Goal: Task Accomplishment & Management: Complete application form

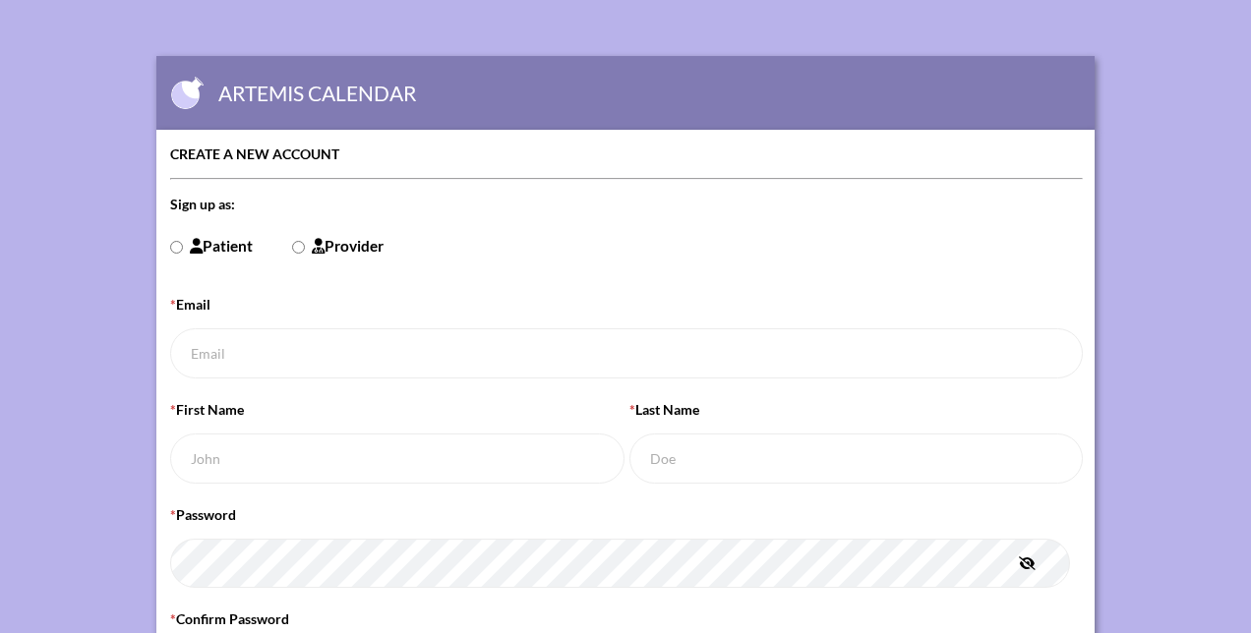
click at [178, 245] on input "Patient" at bounding box center [176, 247] width 13 height 13
radio input "true"
click at [216, 356] on input "* Email" at bounding box center [628, 354] width 916 height 50
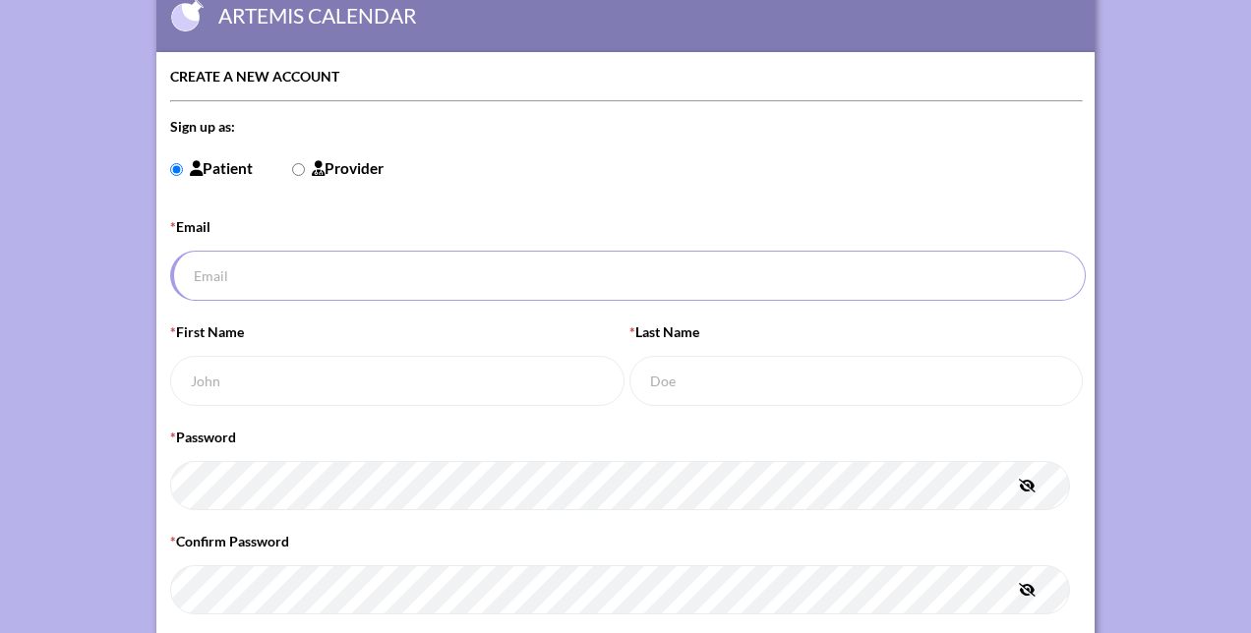
scroll to position [98, 0]
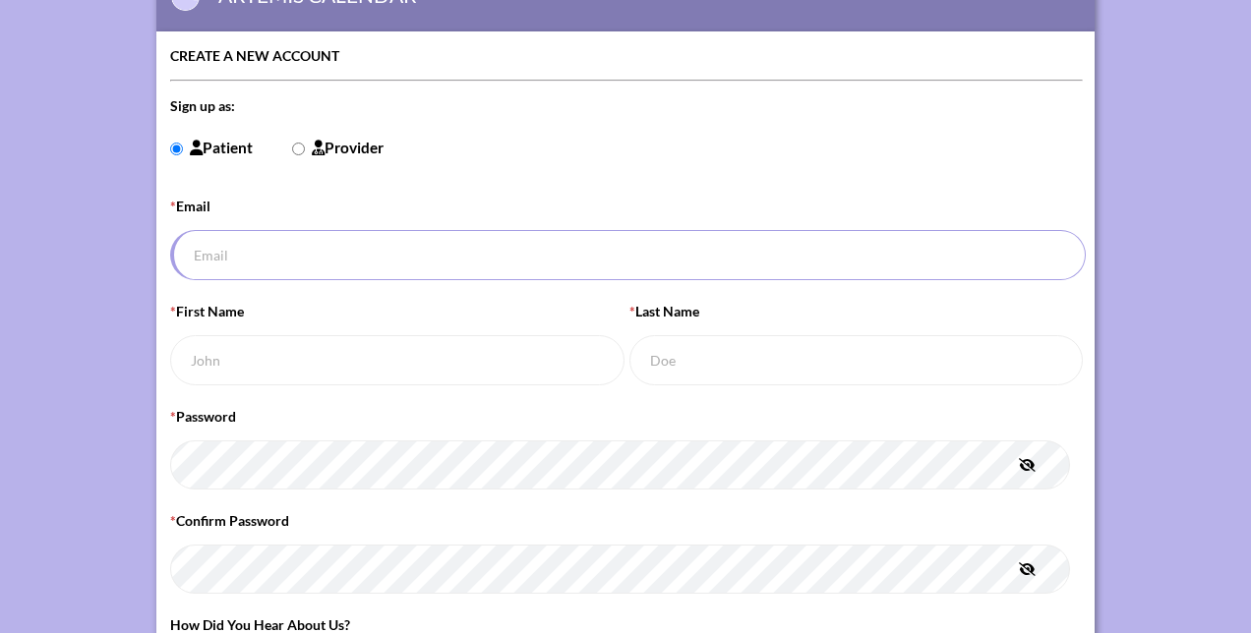
click at [246, 260] on input "* Email" at bounding box center [628, 255] width 916 height 50
type input "[EMAIL_ADDRESS][DOMAIN_NAME]"
type input "[PERSON_NAME]"
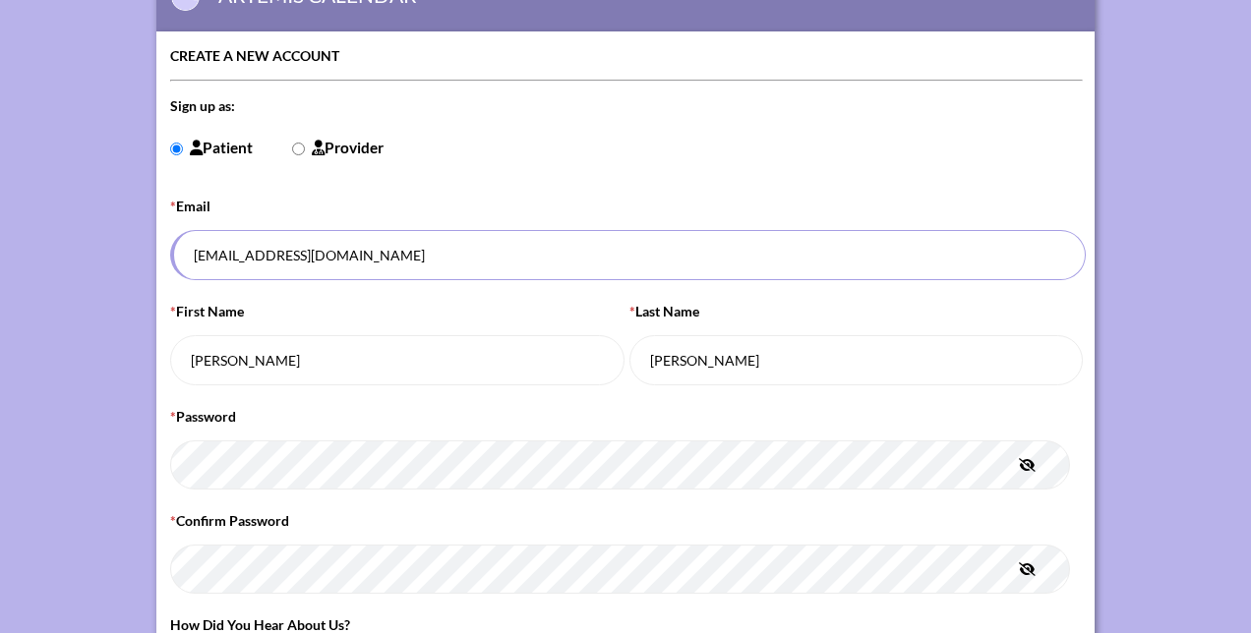
type input "[PERSON_NAME]"
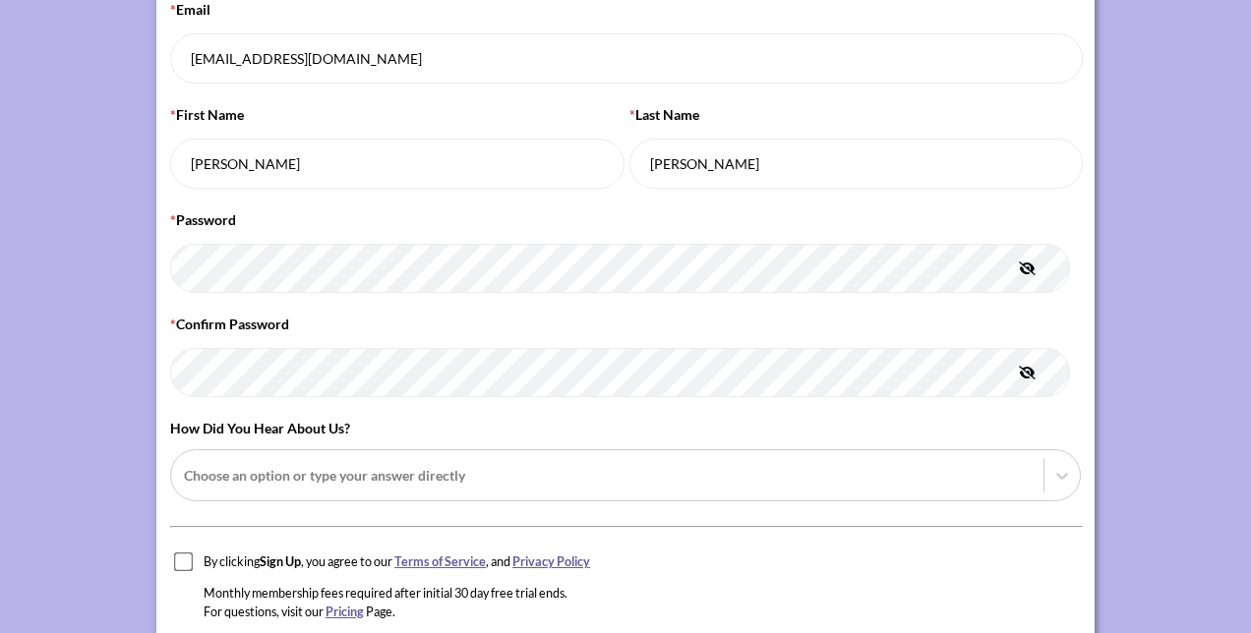
scroll to position [393, 0]
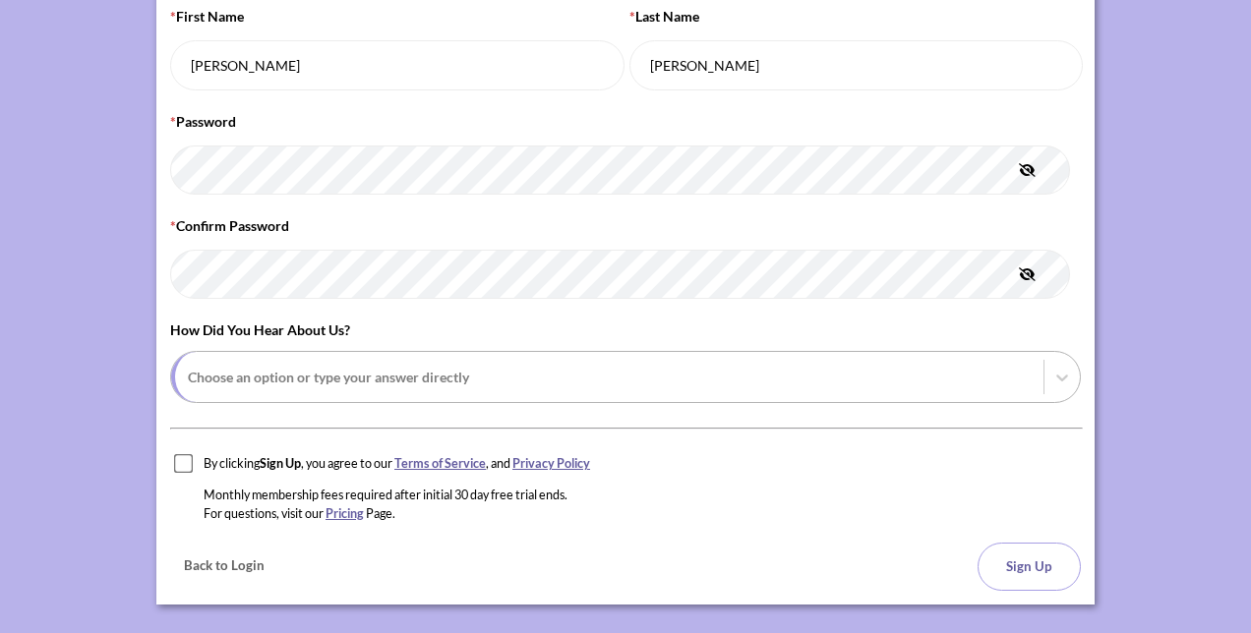
click at [303, 375] on div at bounding box center [609, 377] width 843 height 25
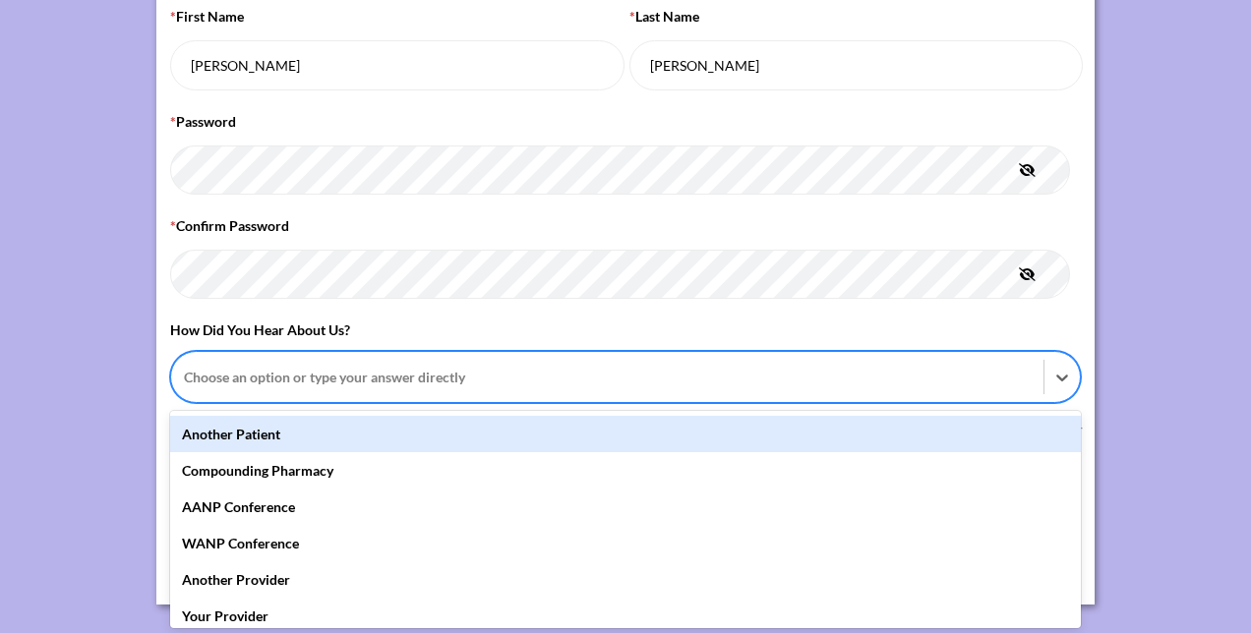
scroll to position [98, 0]
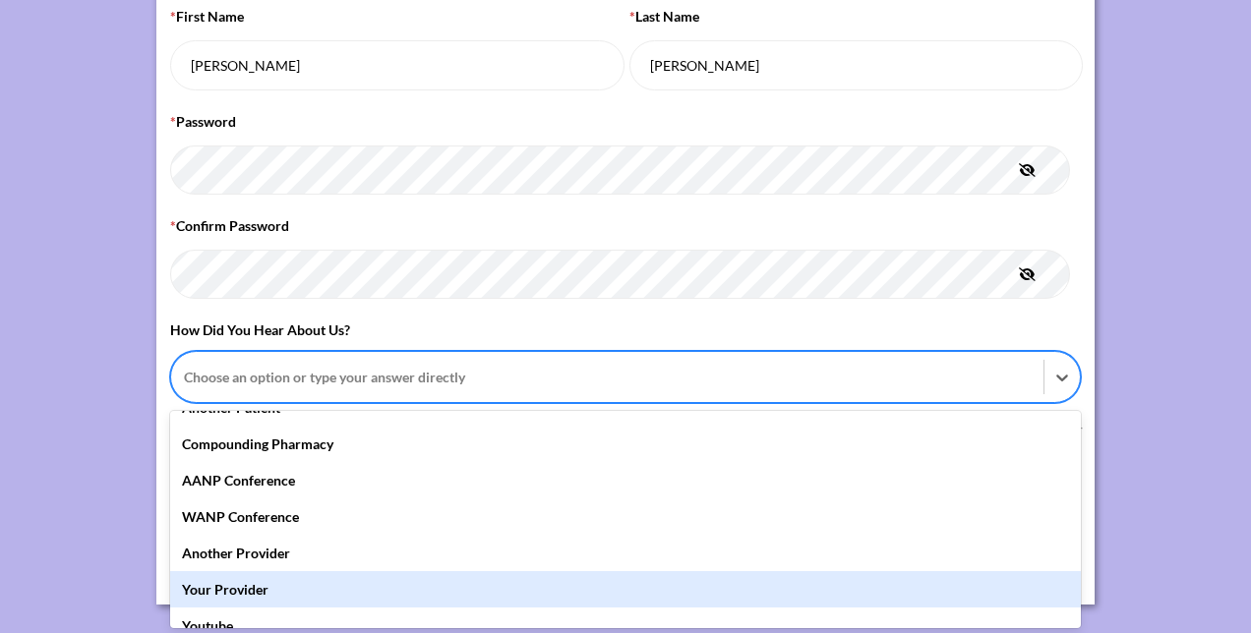
click at [262, 585] on div "Your Provider" at bounding box center [625, 590] width 911 height 36
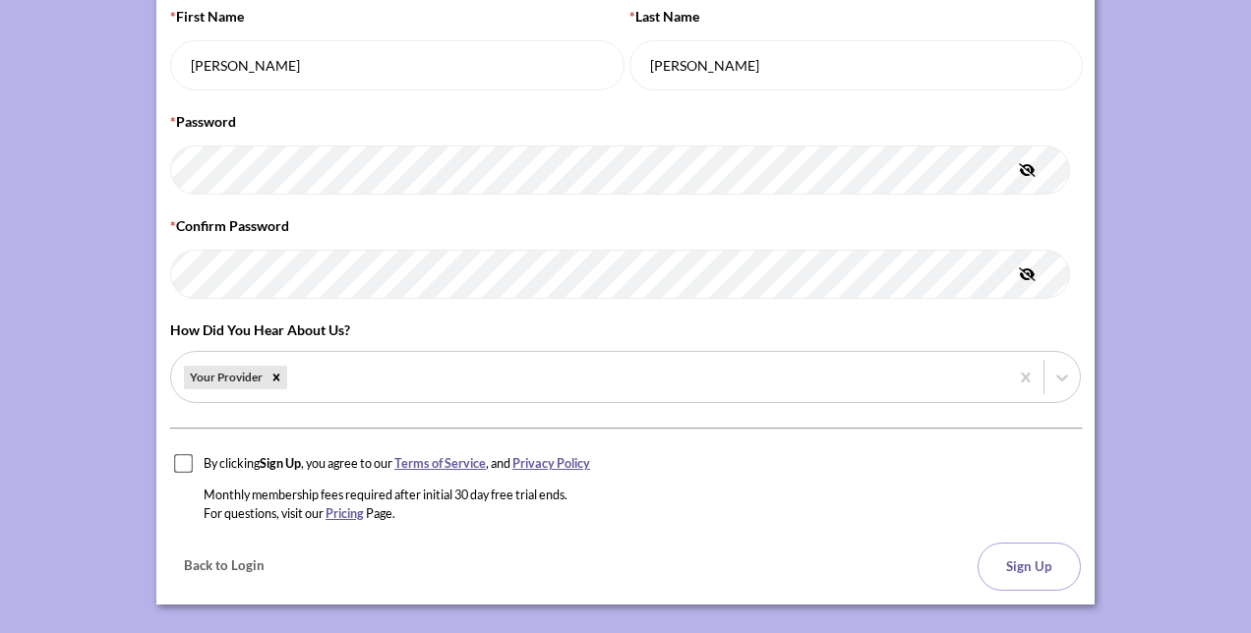
click at [461, 215] on div "* Confirm Password" at bounding box center [625, 263] width 911 height 97
click at [185, 454] on input "checkbox" at bounding box center [184, 464] width 20 height 20
checkbox input "true"
click at [1007, 565] on button "Sign Up" at bounding box center [1029, 567] width 103 height 48
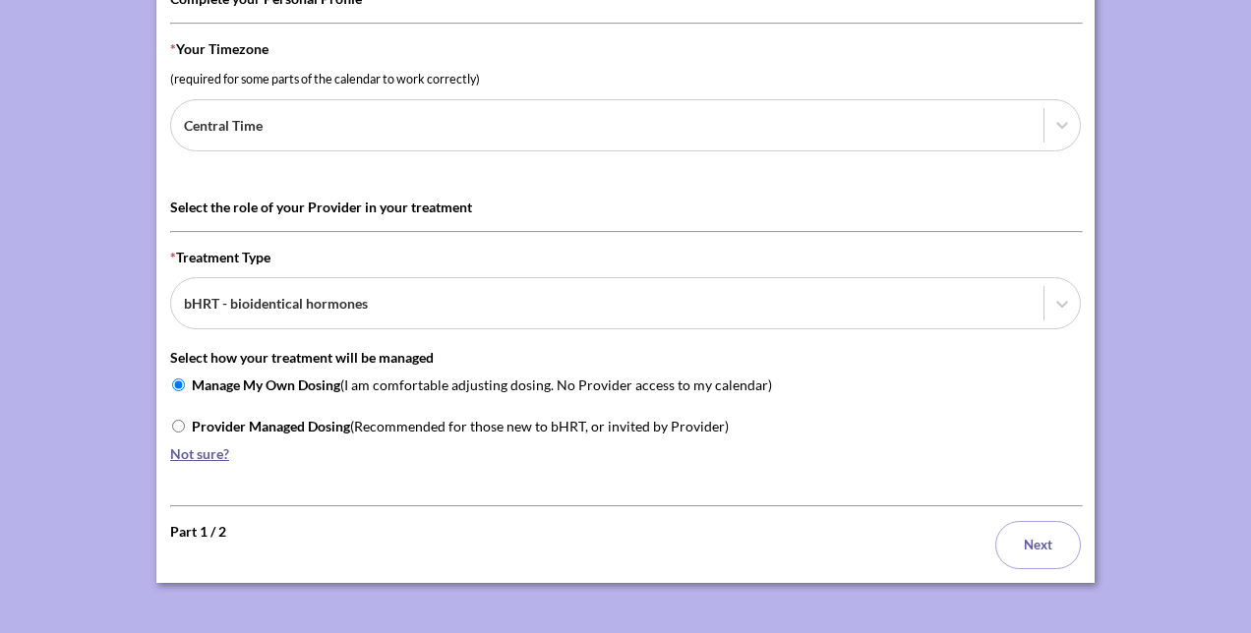
scroll to position [156, 0]
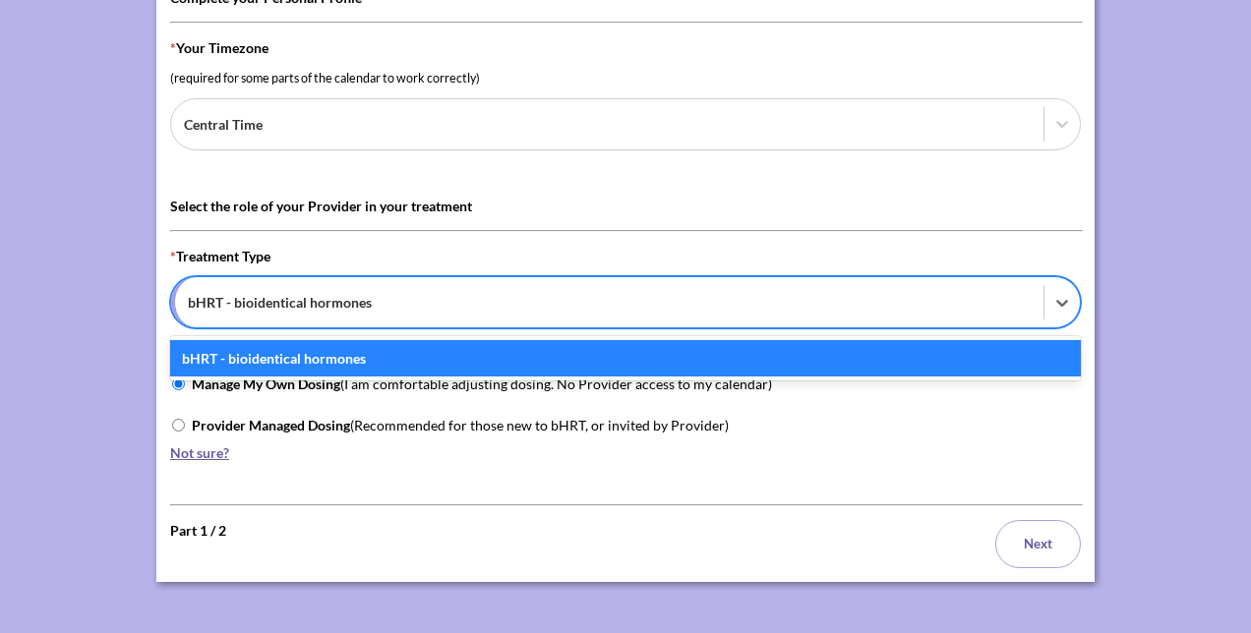
click at [424, 320] on div "bHRT - bioidentical hormones" at bounding box center [607, 302] width 873 height 50
click at [424, 317] on div "bHRT - bioidentical hormones" at bounding box center [607, 302] width 873 height 50
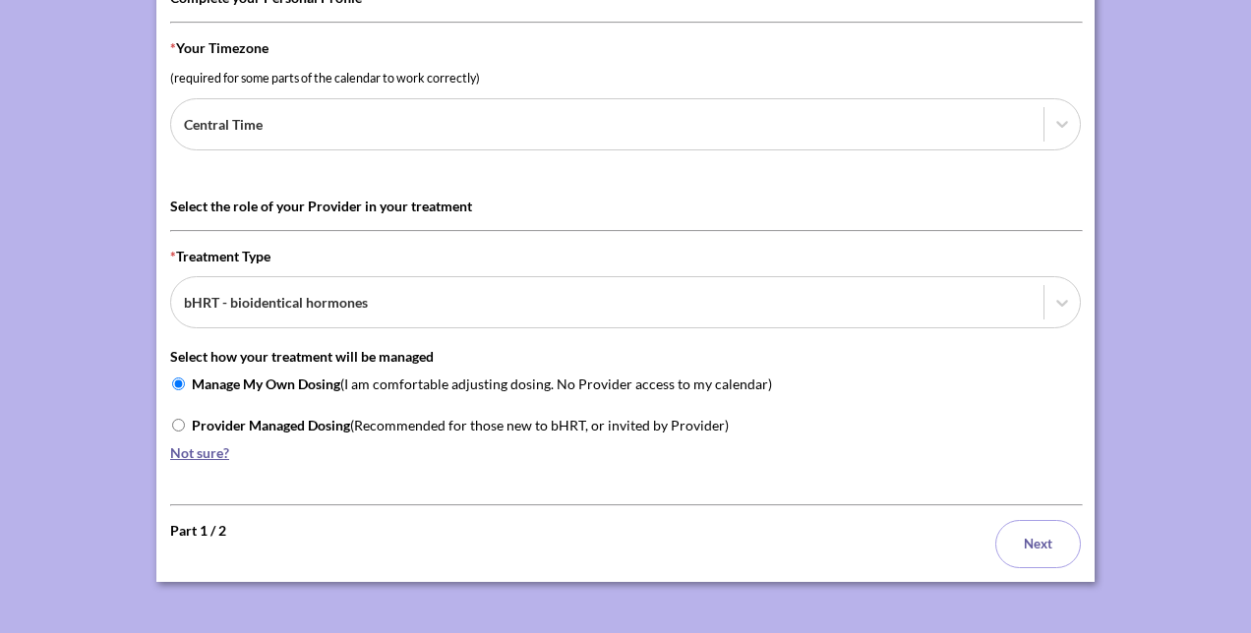
click at [389, 428] on span "Provider Managed Dosing (Recommended for those new to bHRT, or invited by Provi…" at bounding box center [460, 425] width 537 height 21
click at [185, 428] on input "Provider Managed Dosing (Recommended for those new to bHRT, or invited by Provi…" at bounding box center [178, 425] width 13 height 13
radio input "true"
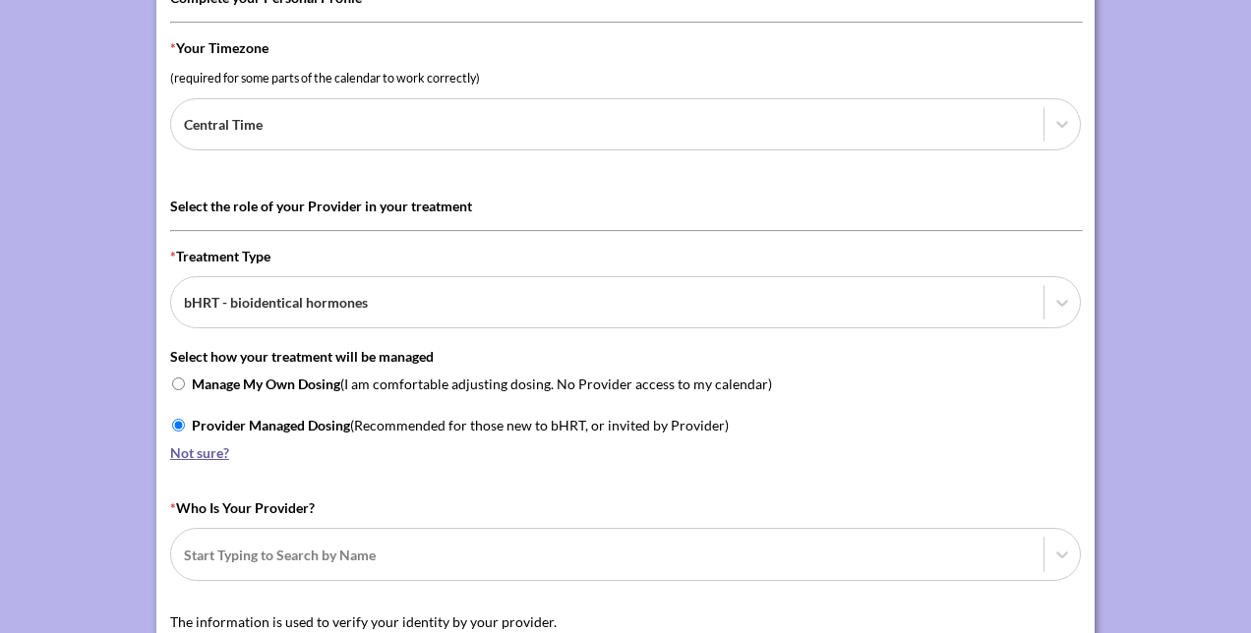
scroll to position [255, 0]
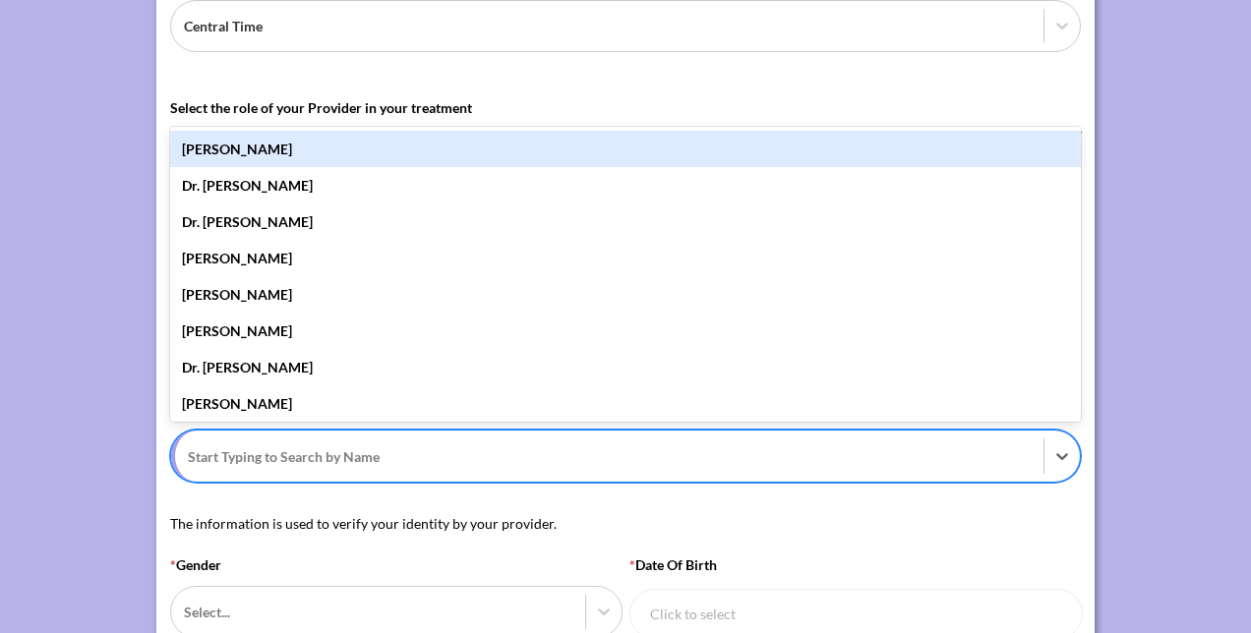
click at [368, 458] on div at bounding box center [609, 457] width 843 height 25
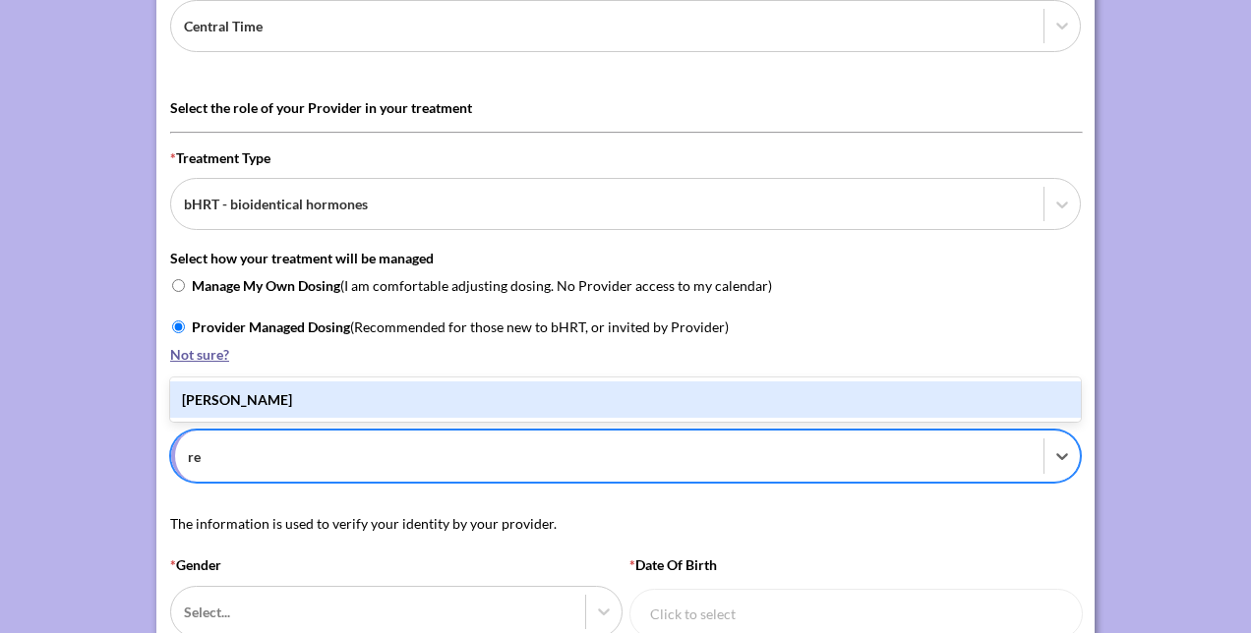
type input "reb"
click at [345, 397] on div "Dr. Rebecca Provorse" at bounding box center [625, 400] width 911 height 36
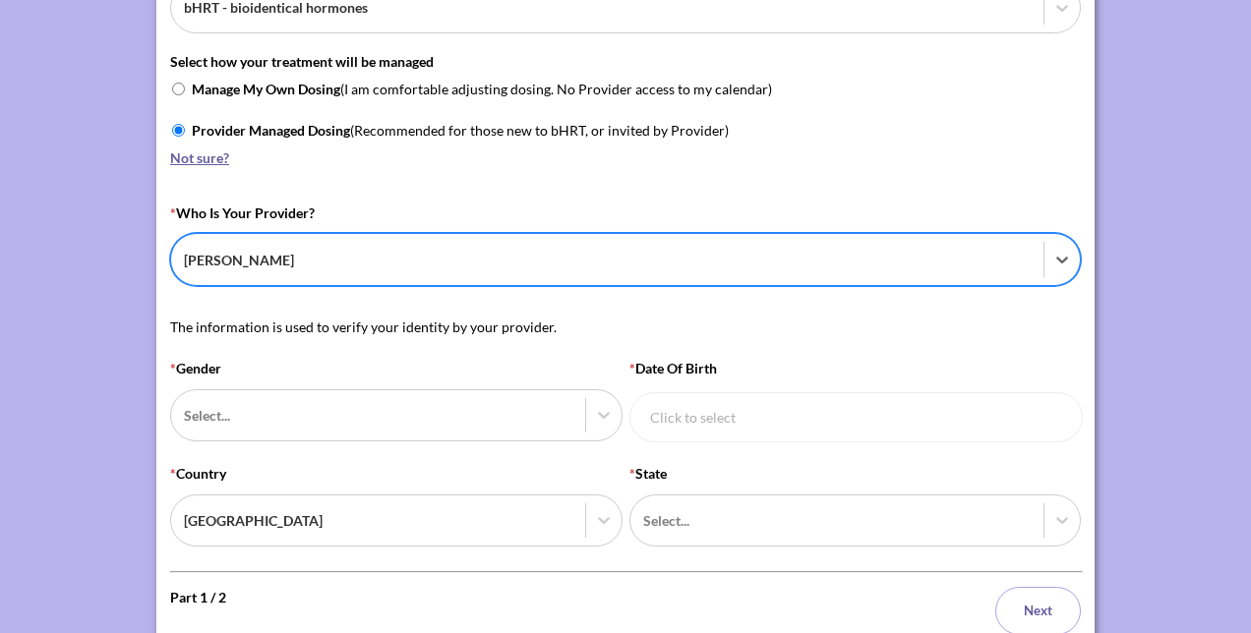
scroll to position [515, 0]
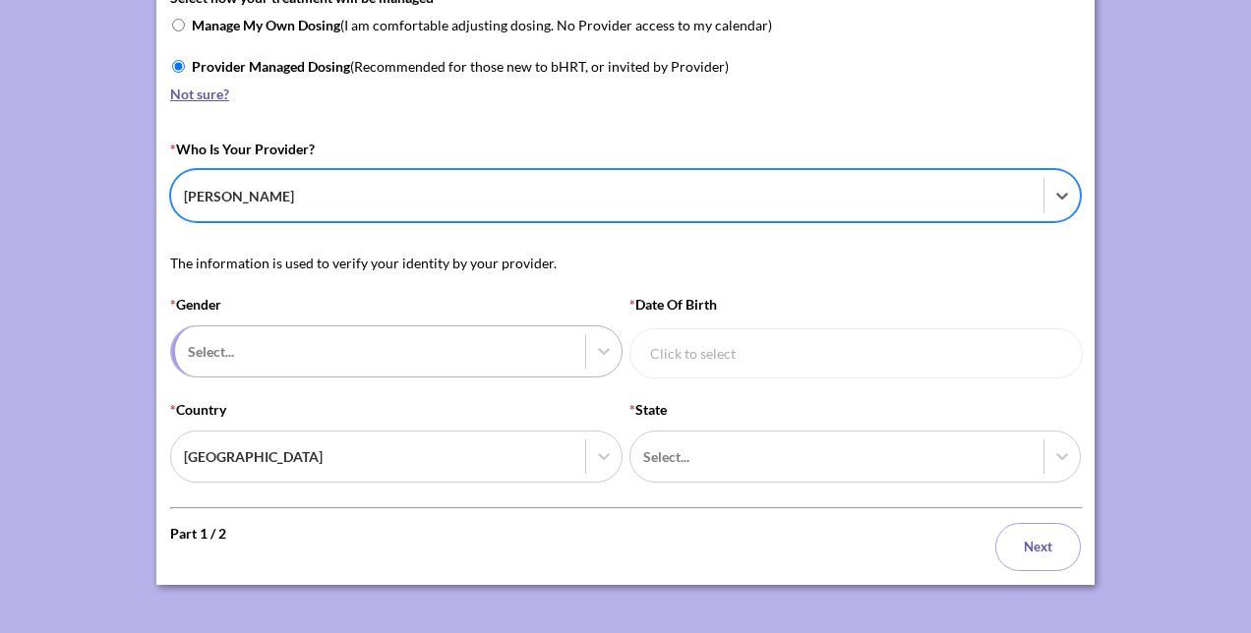
click at [336, 339] on div at bounding box center [380, 351] width 384 height 25
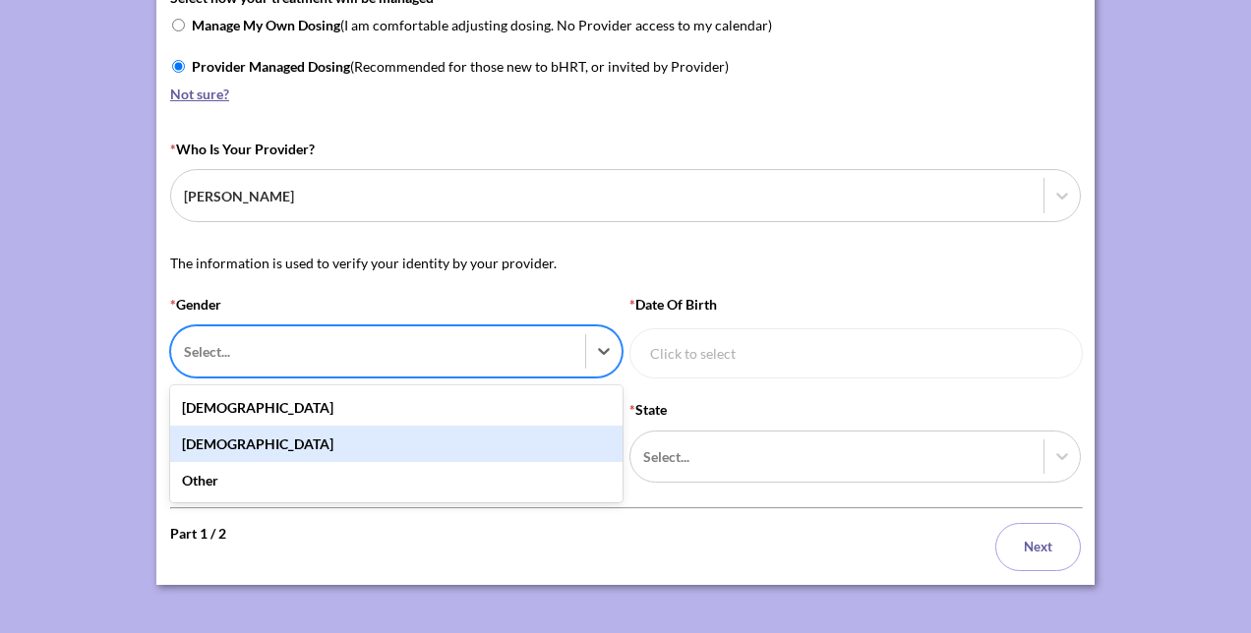
click at [290, 426] on div "Female" at bounding box center [396, 444] width 452 height 36
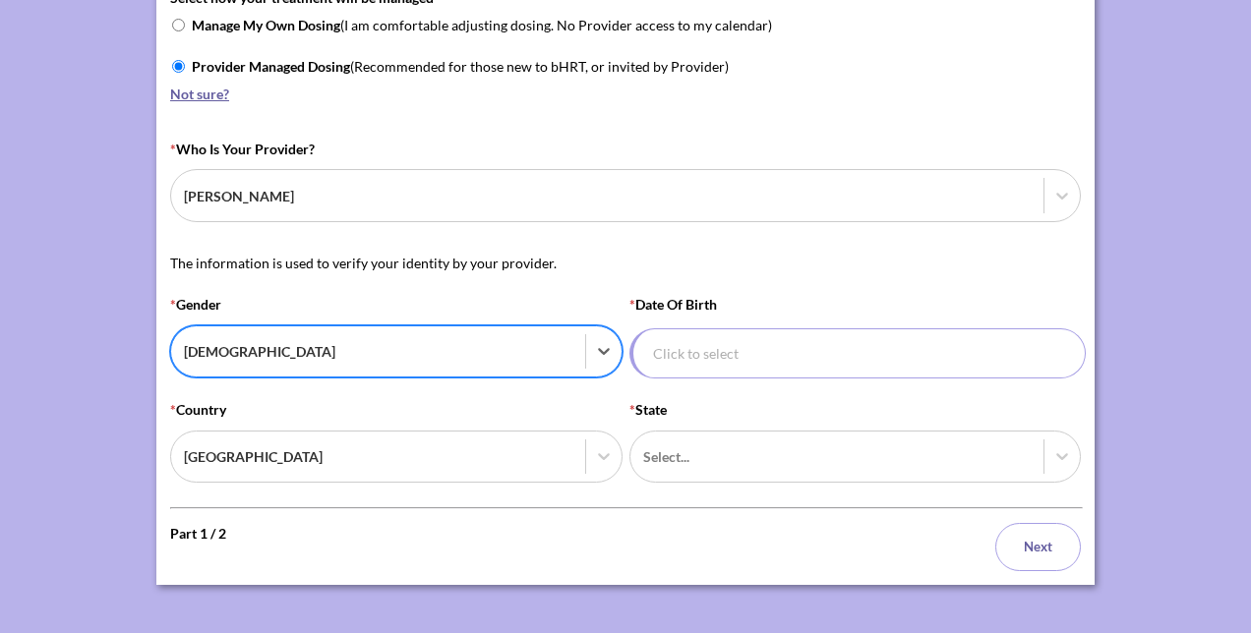
select select "9"
select select "2015"
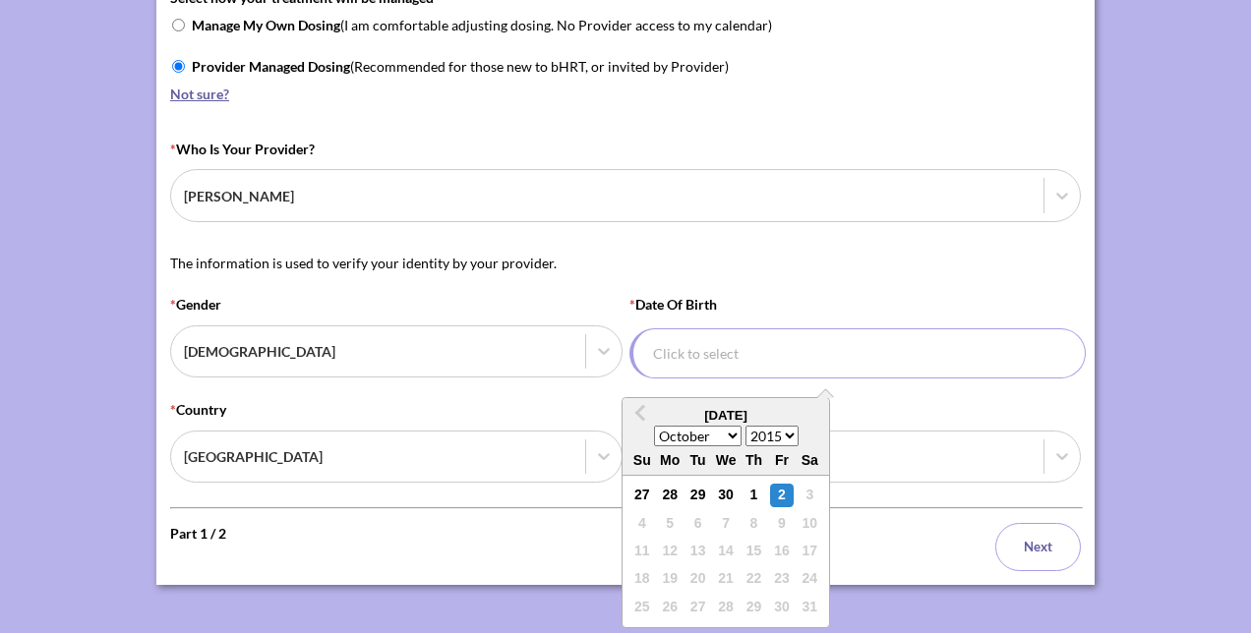
click at [691, 342] on input "* Date of Birth Previous Month October 2015 January February March April May Ju…" at bounding box center [858, 354] width 457 height 50
type input "01/10/1970"
select select "0"
select select "1970"
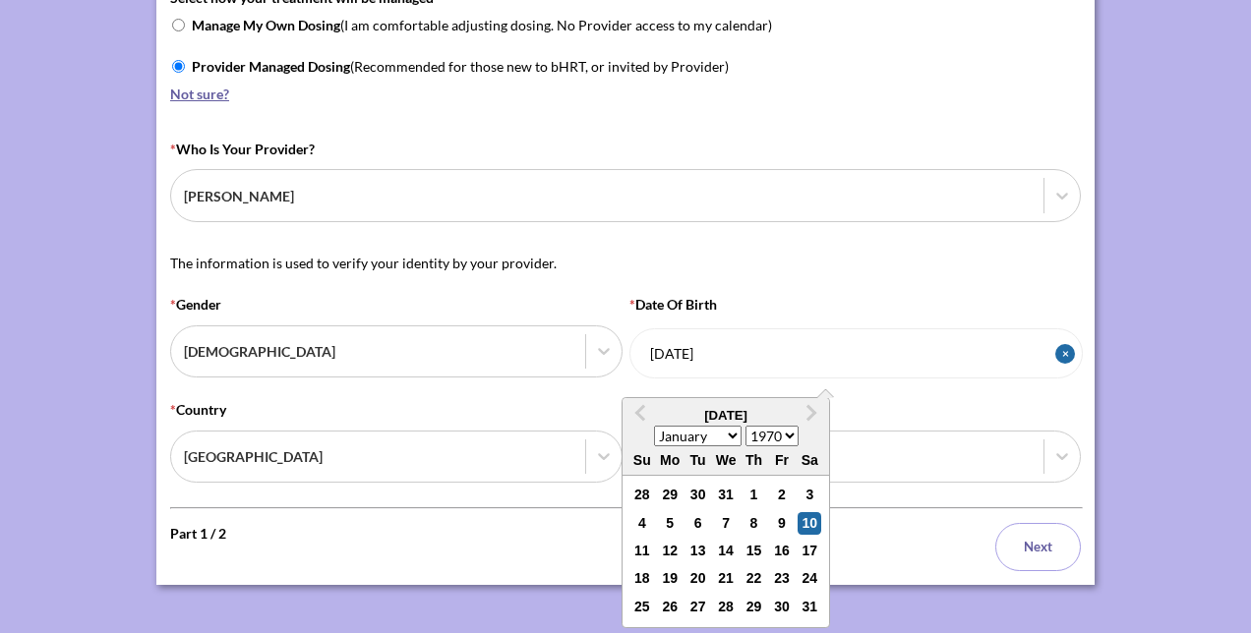
type input "January 10, 1970"
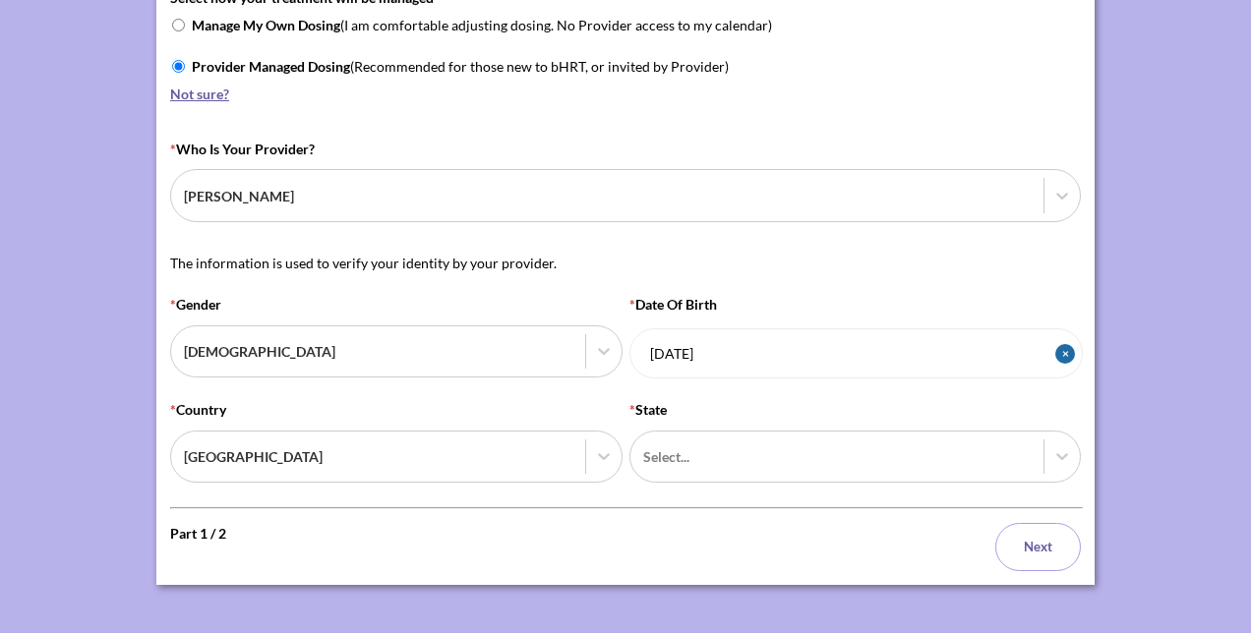
click at [494, 523] on div "Part 1 / 2 Next" at bounding box center [625, 547] width 911 height 48
click at [647, 457] on div at bounding box center [839, 457] width 384 height 25
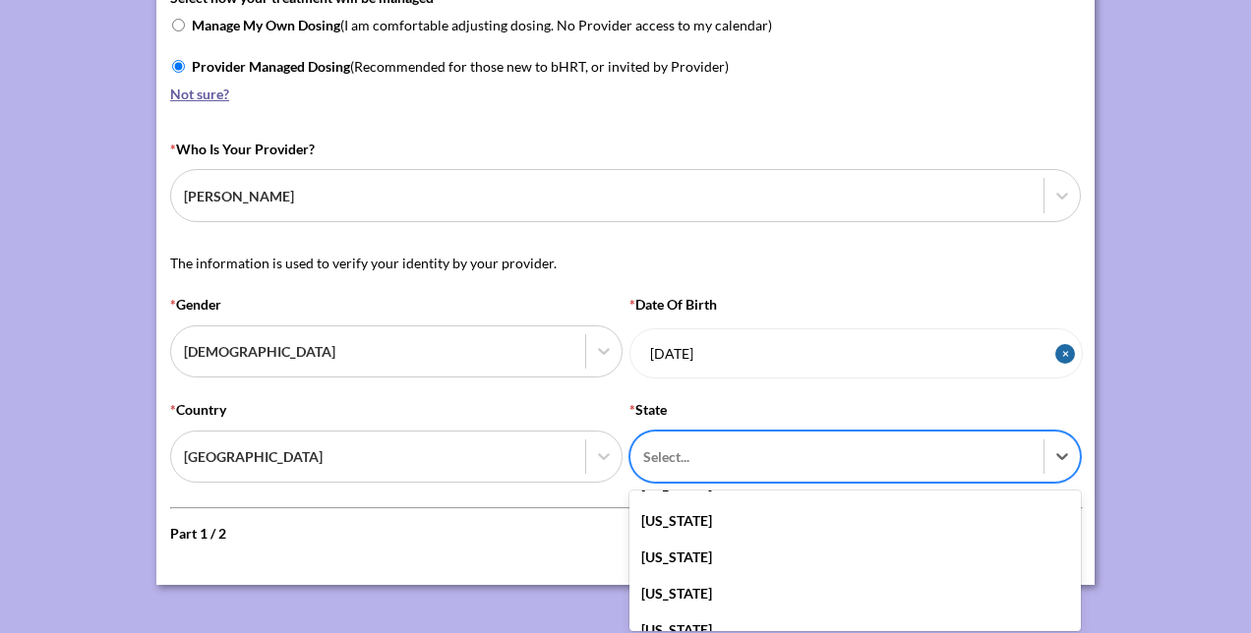
scroll to position [393, 0]
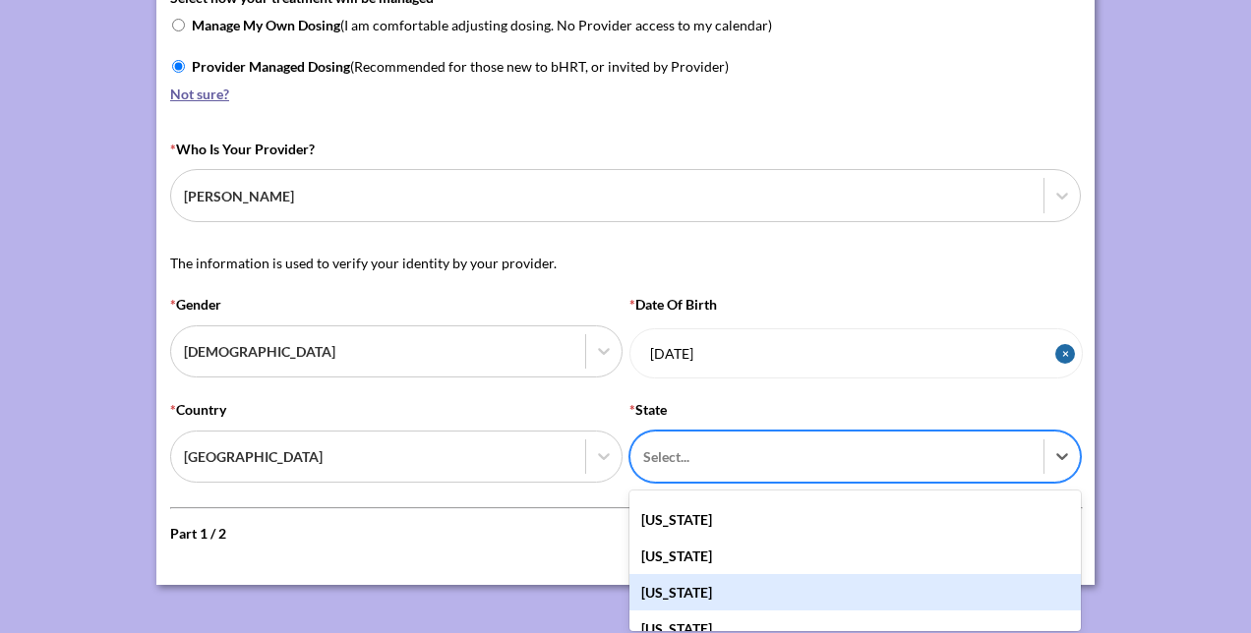
click at [689, 580] on div "Indiana" at bounding box center [856, 592] width 452 height 36
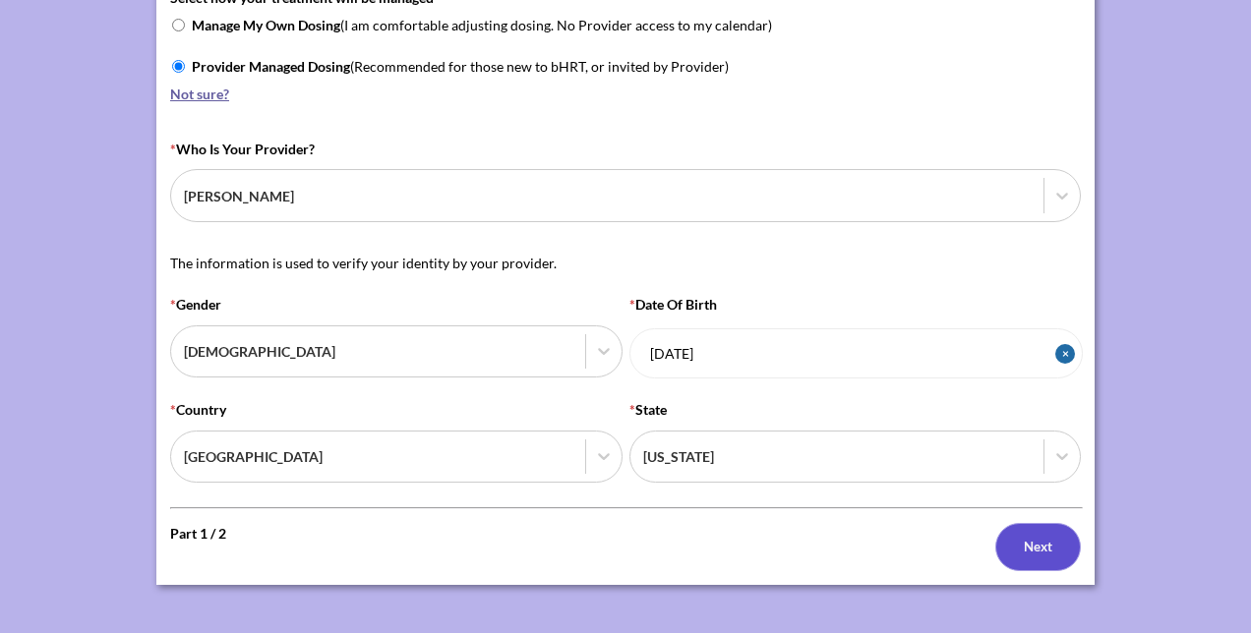
click at [1004, 530] on button "Next" at bounding box center [1038, 547] width 86 height 48
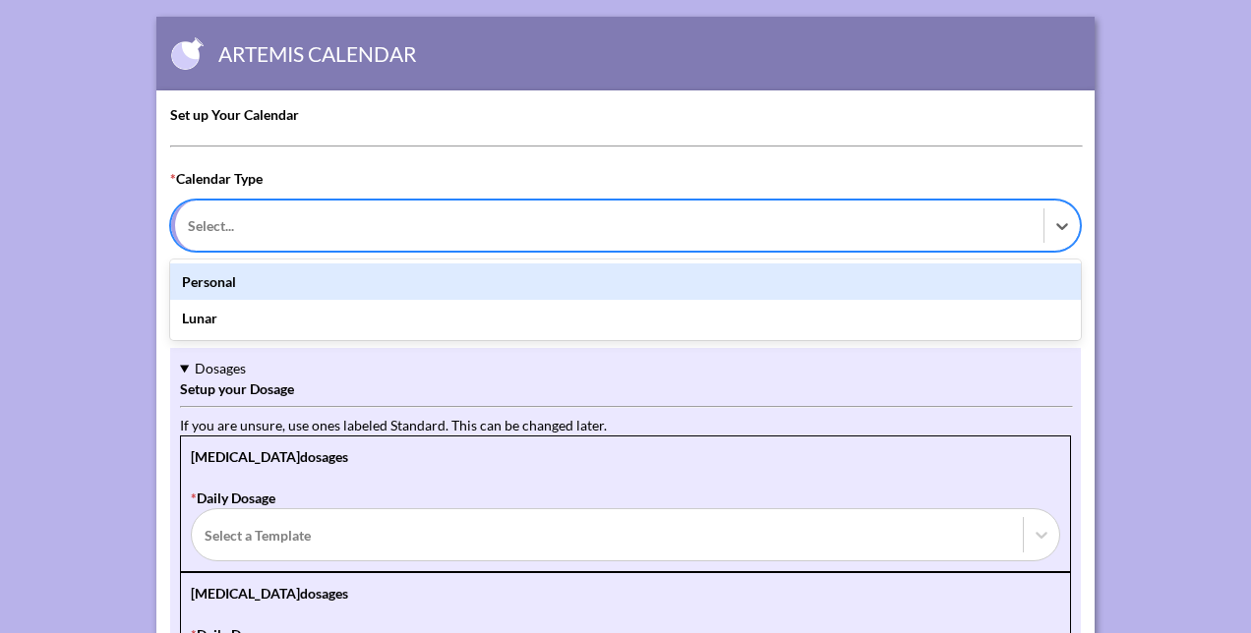
click at [351, 224] on div at bounding box center [609, 225] width 843 height 25
click at [327, 289] on div "Personal" at bounding box center [625, 282] width 911 height 36
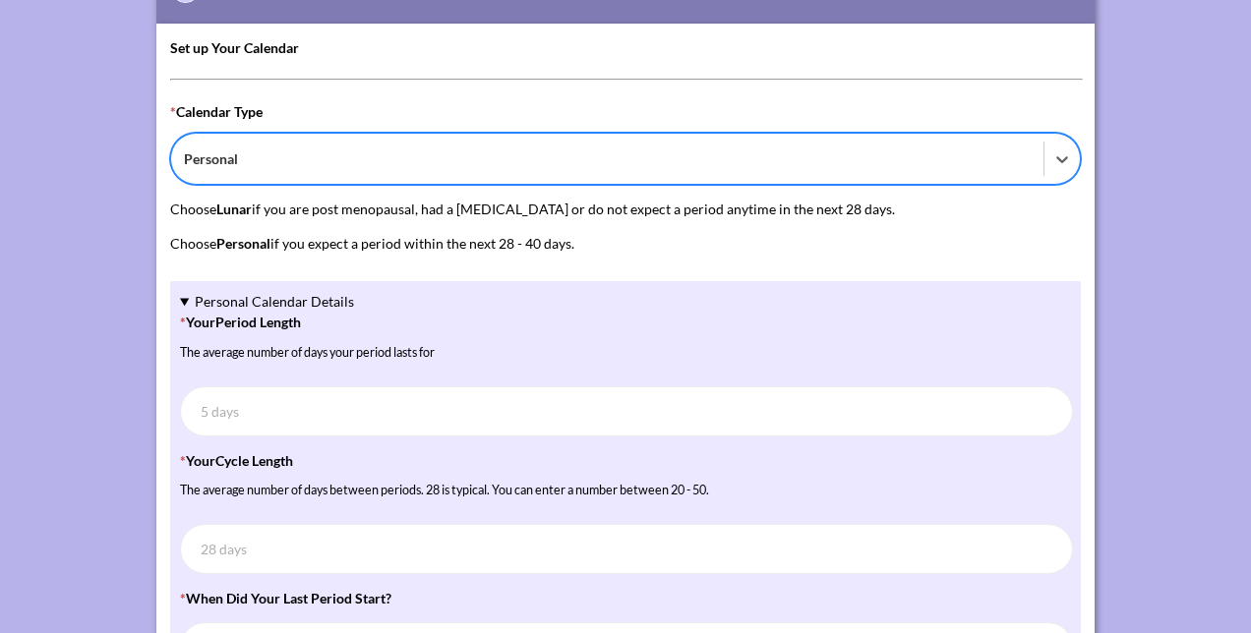
scroll to position [138, 0]
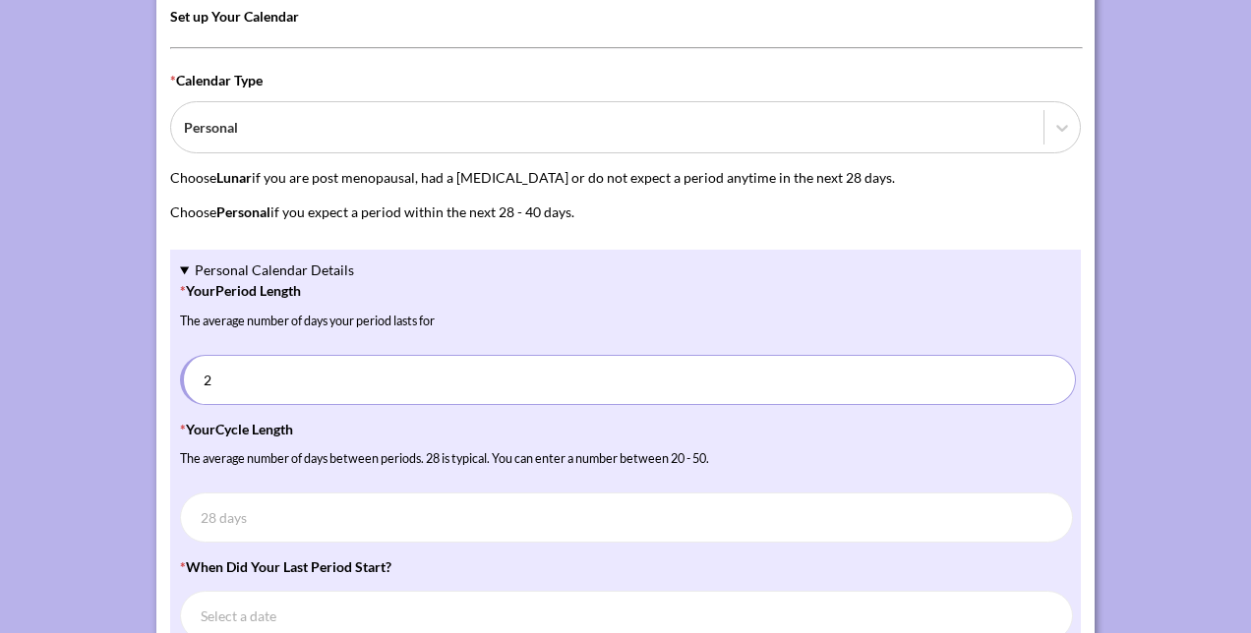
click at [1056, 372] on input "2" at bounding box center [628, 380] width 896 height 50
type input "3"
click at [1056, 372] on input "3" at bounding box center [628, 380] width 896 height 50
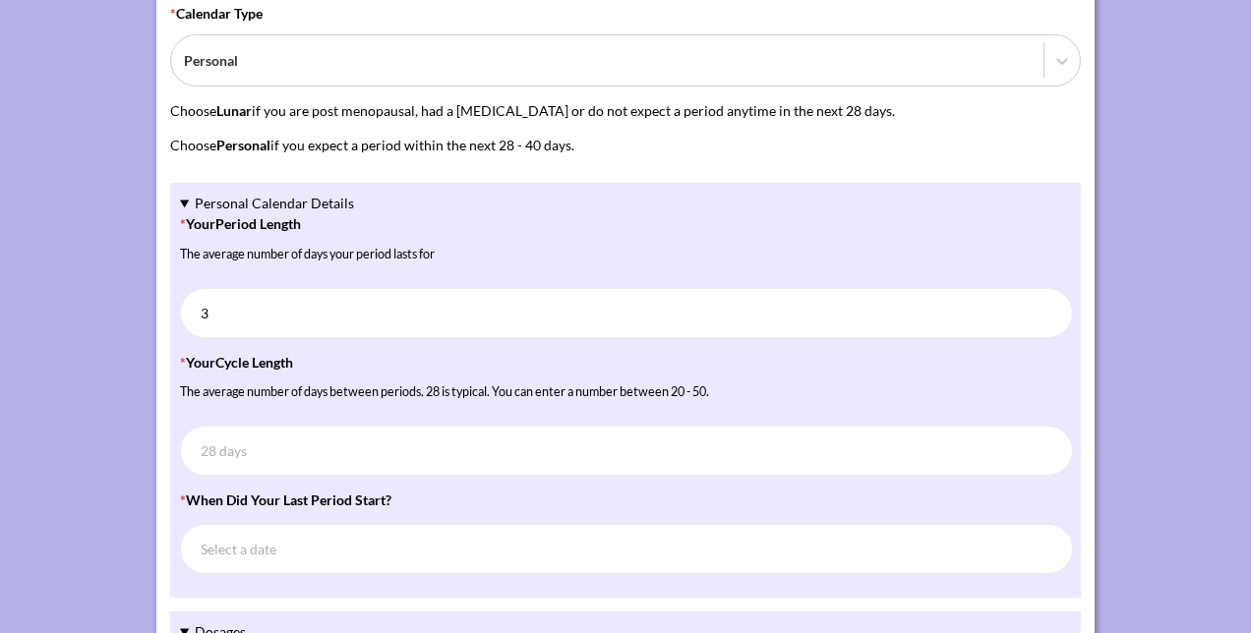
scroll to position [236, 0]
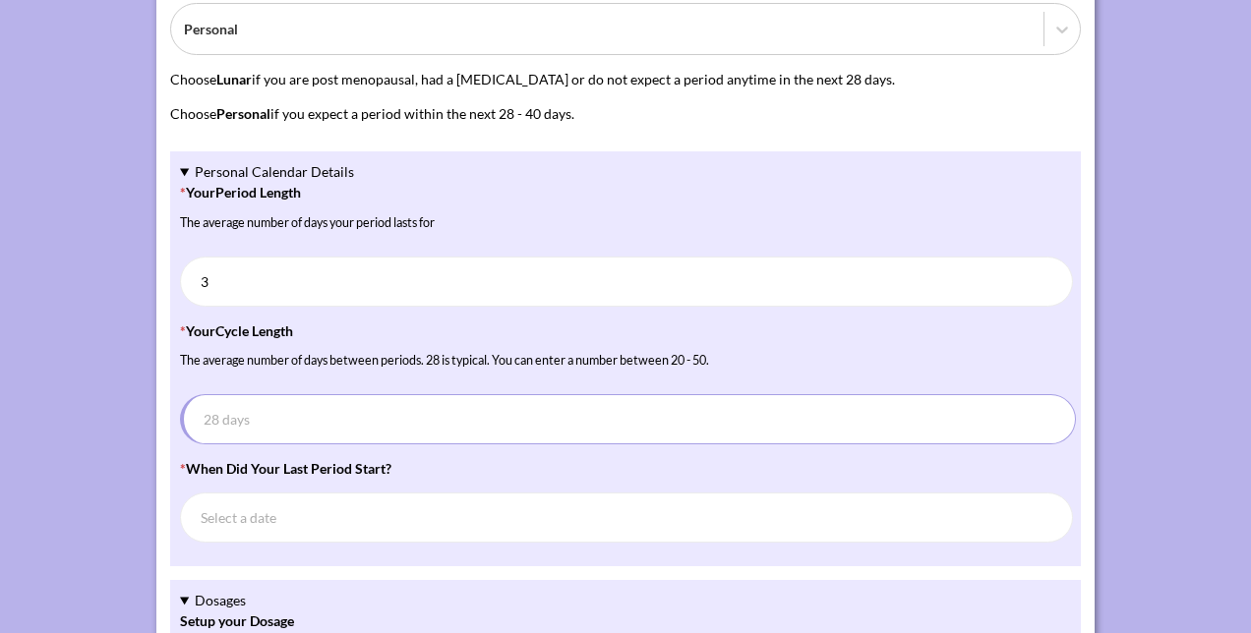
click at [722, 417] on input "* Your Cycle Length The average number of days between periods. 28 is typical. …" at bounding box center [628, 419] width 896 height 50
click at [1055, 411] on input "20" at bounding box center [628, 419] width 896 height 50
click at [1055, 411] on input "21" at bounding box center [628, 419] width 896 height 50
click at [1055, 411] on input "22" at bounding box center [628, 419] width 896 height 50
click at [1055, 411] on input "23" at bounding box center [628, 419] width 896 height 50
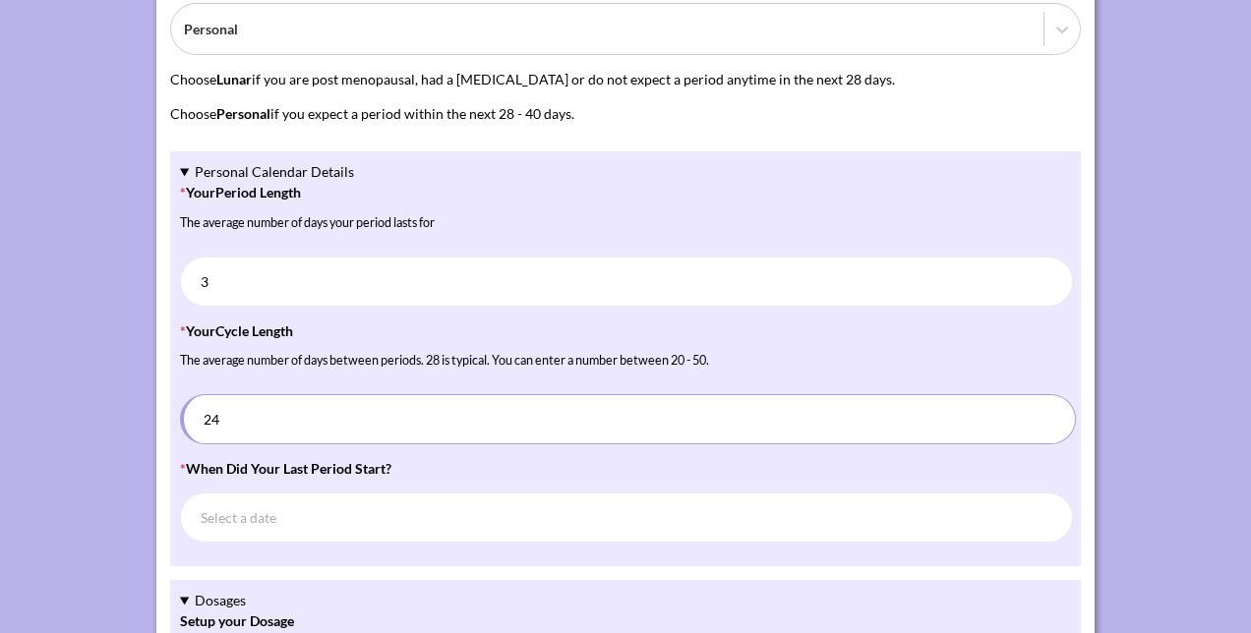
click at [1055, 411] on input "24" at bounding box center [628, 419] width 896 height 50
click at [1055, 411] on input "25" at bounding box center [628, 419] width 896 height 50
click at [1055, 411] on input "26" at bounding box center [628, 419] width 896 height 50
click at [1055, 411] on input "27" at bounding box center [628, 419] width 896 height 50
type input "28"
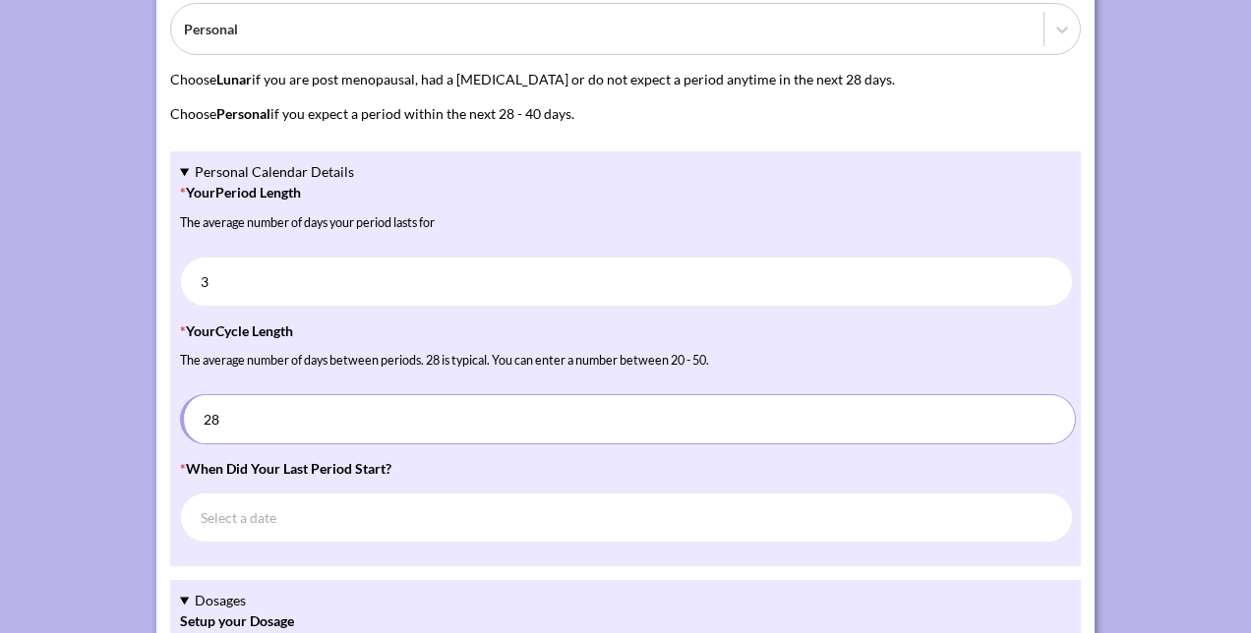
click at [1055, 411] on input "28" at bounding box center [628, 419] width 896 height 50
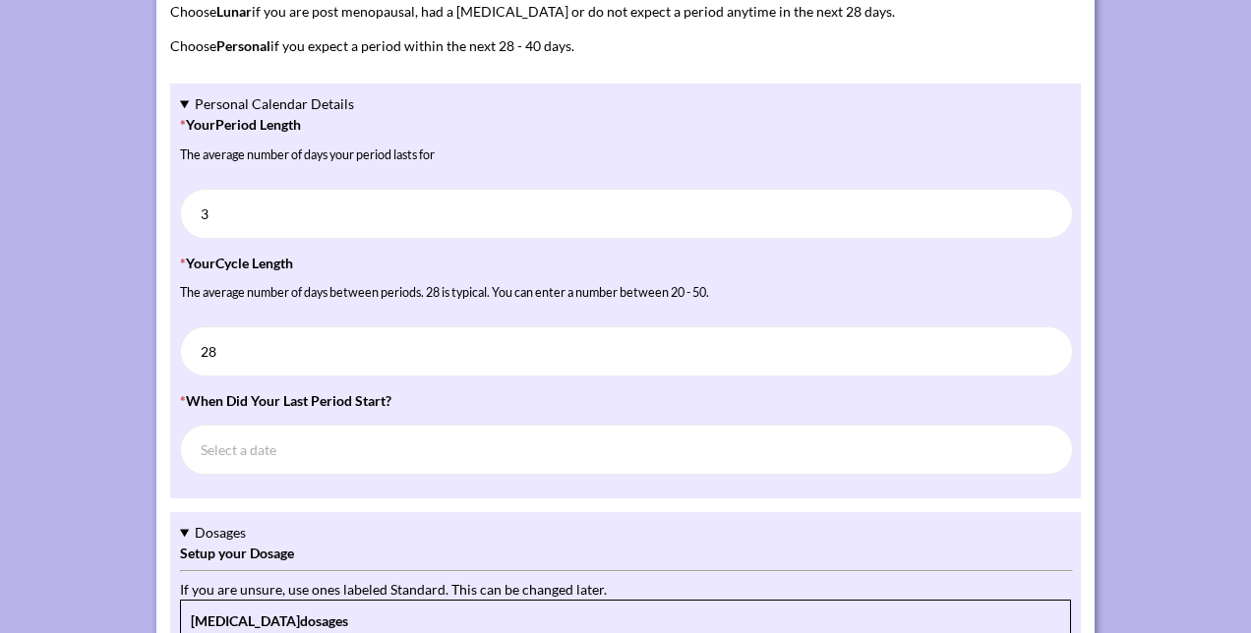
scroll to position [334, 0]
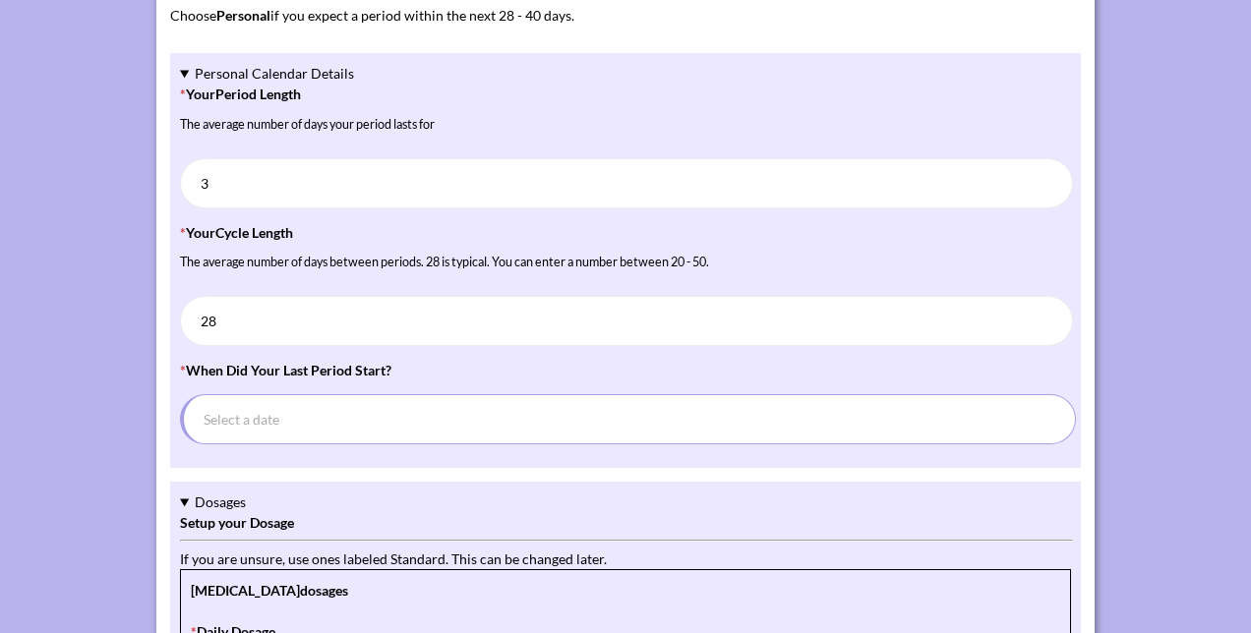
select select "9"
select select "2025"
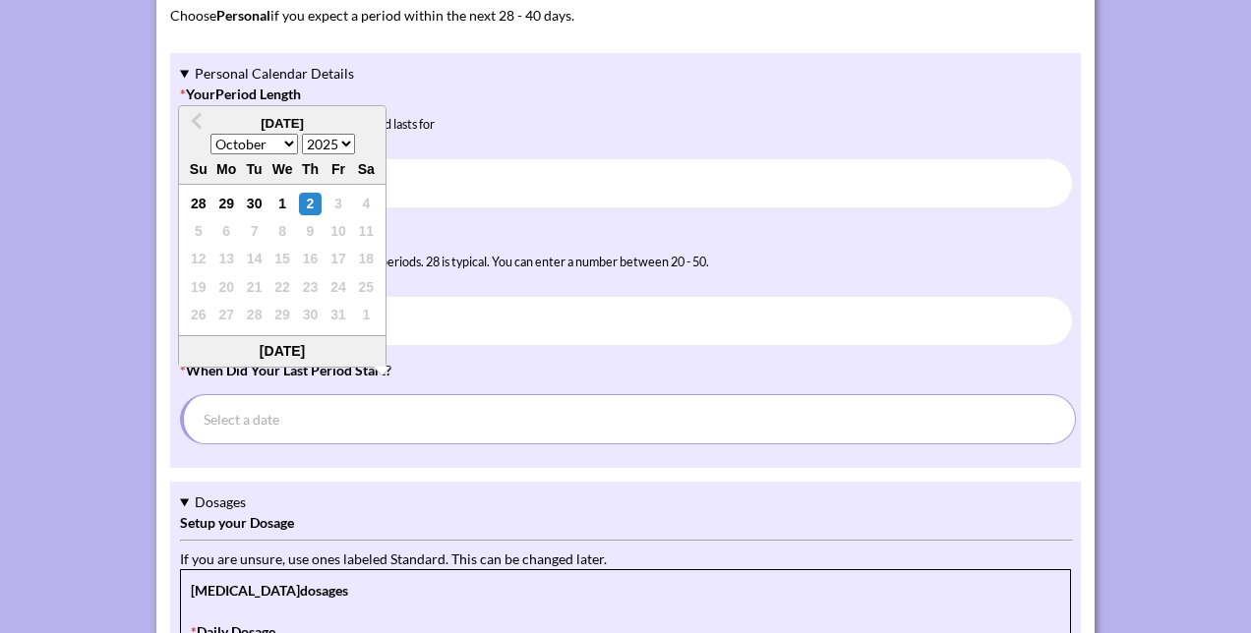
click at [529, 421] on input "* When did your last period start? Previous Month October 2025 January February…" at bounding box center [628, 419] width 896 height 50
click at [199, 123] on span "Previous Month" at bounding box center [199, 123] width 0 height 29
select select "8"
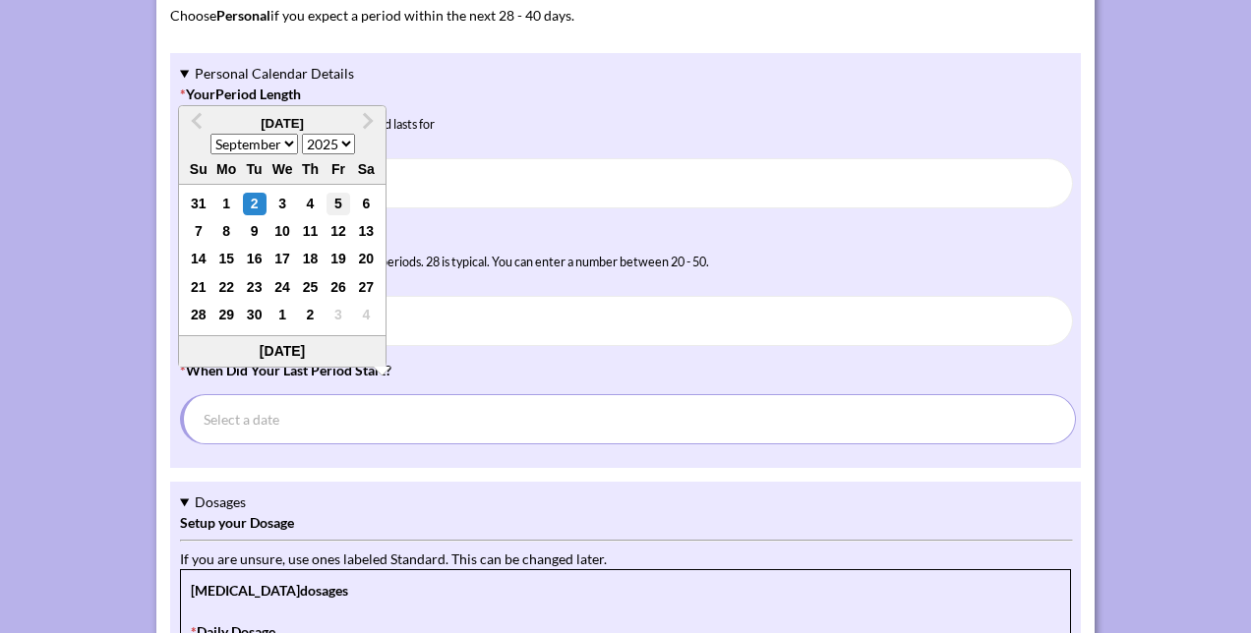
click at [344, 199] on div "5" at bounding box center [339, 205] width 24 height 24
type input "5 Sep, 2025"
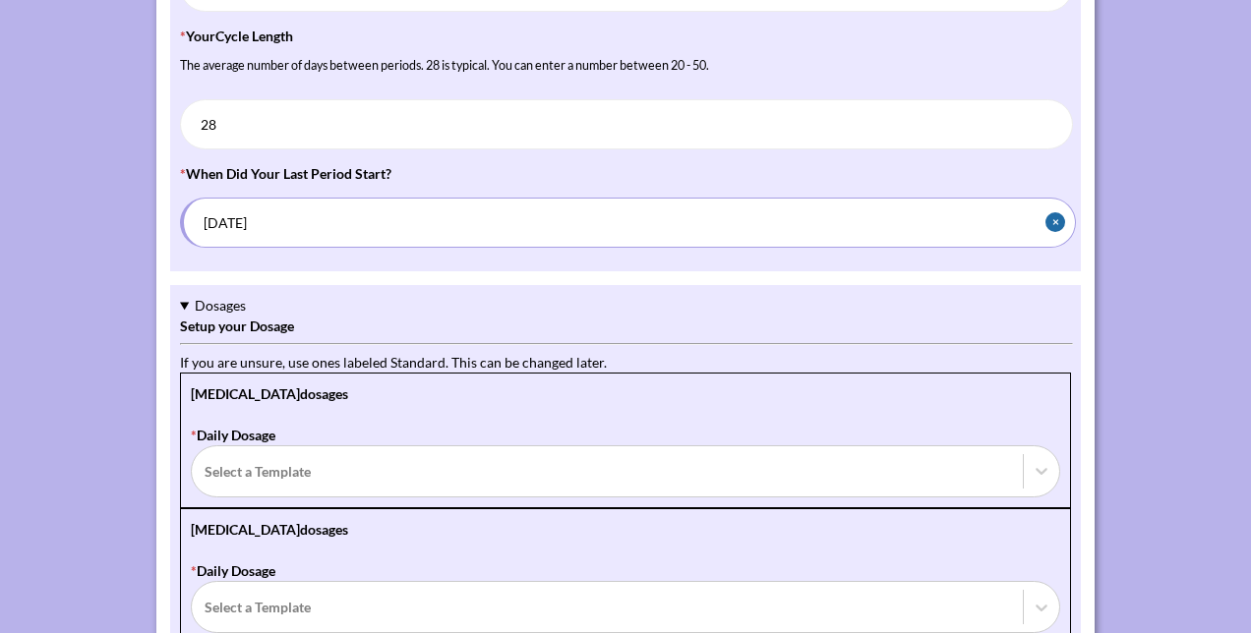
scroll to position [630, 0]
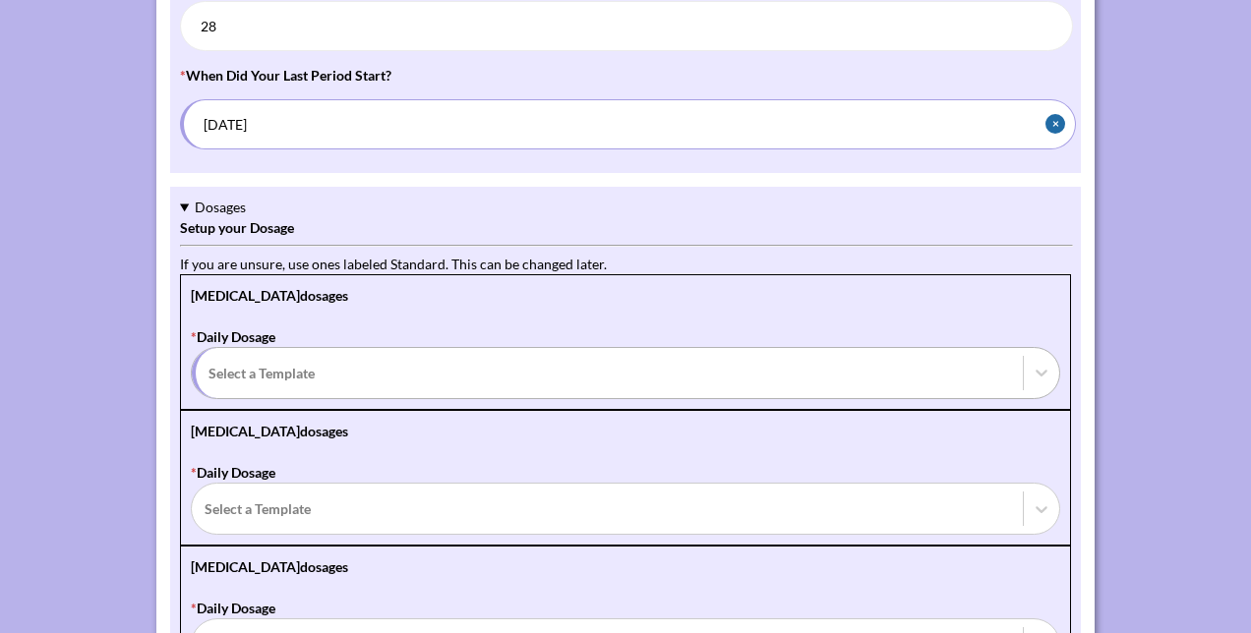
click at [464, 361] on div at bounding box center [610, 373] width 802 height 25
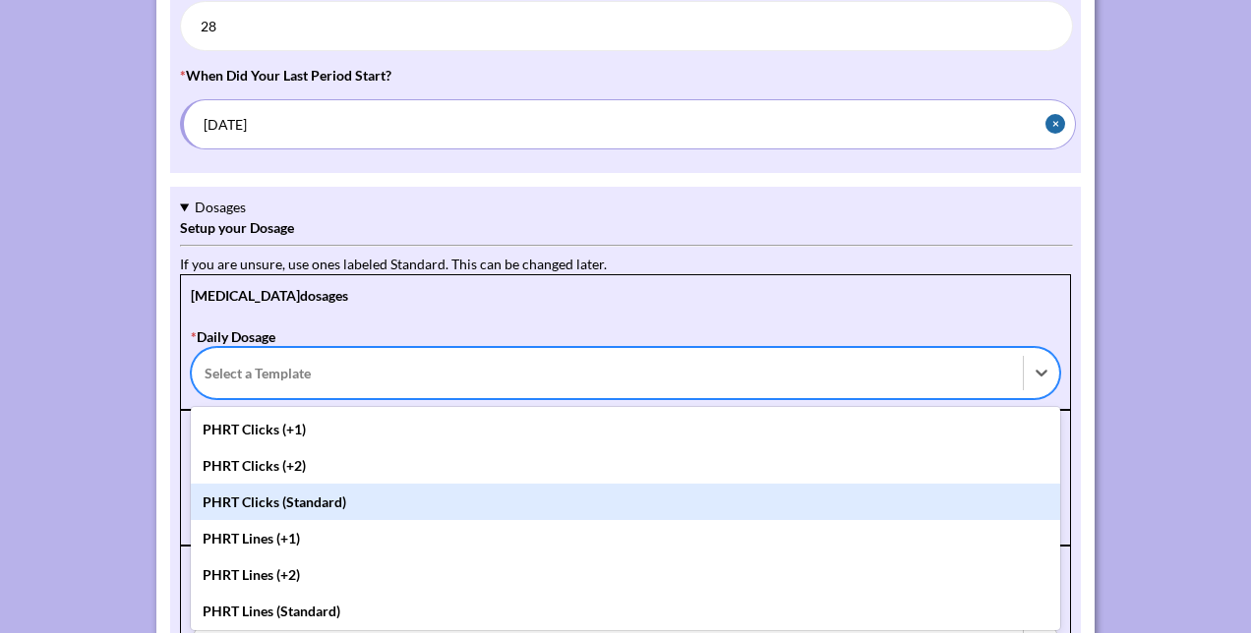
click at [366, 490] on div "PHRT Clicks (Standard)" at bounding box center [626, 502] width 870 height 36
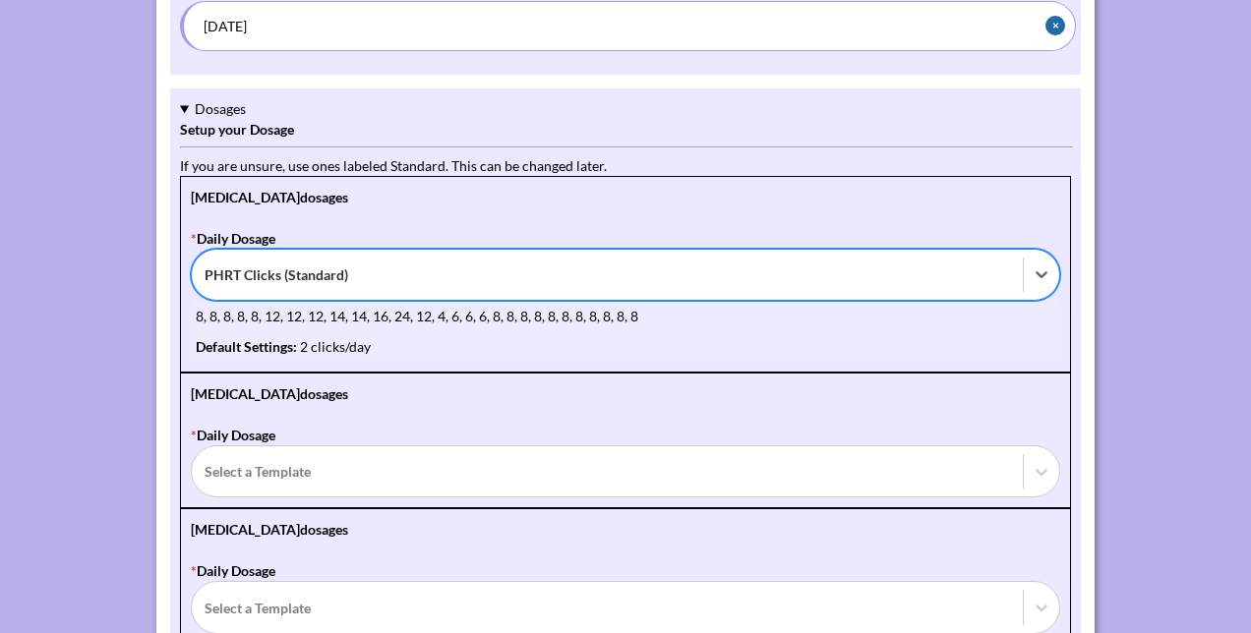
scroll to position [826, 0]
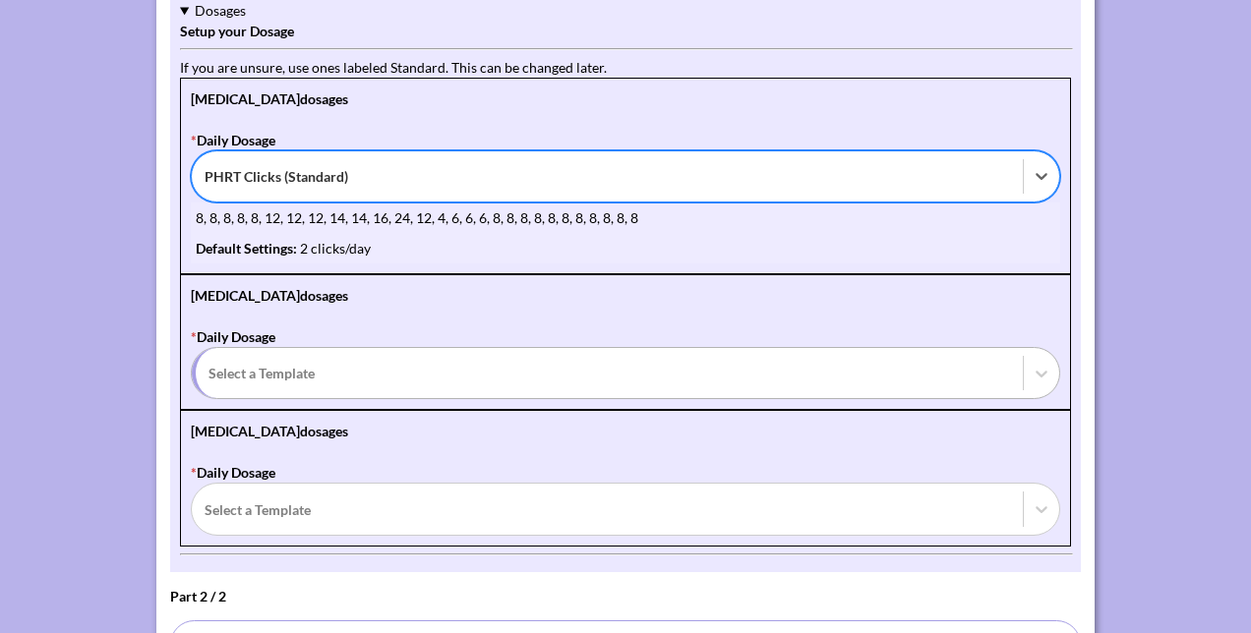
click at [402, 378] on div at bounding box center [610, 373] width 802 height 25
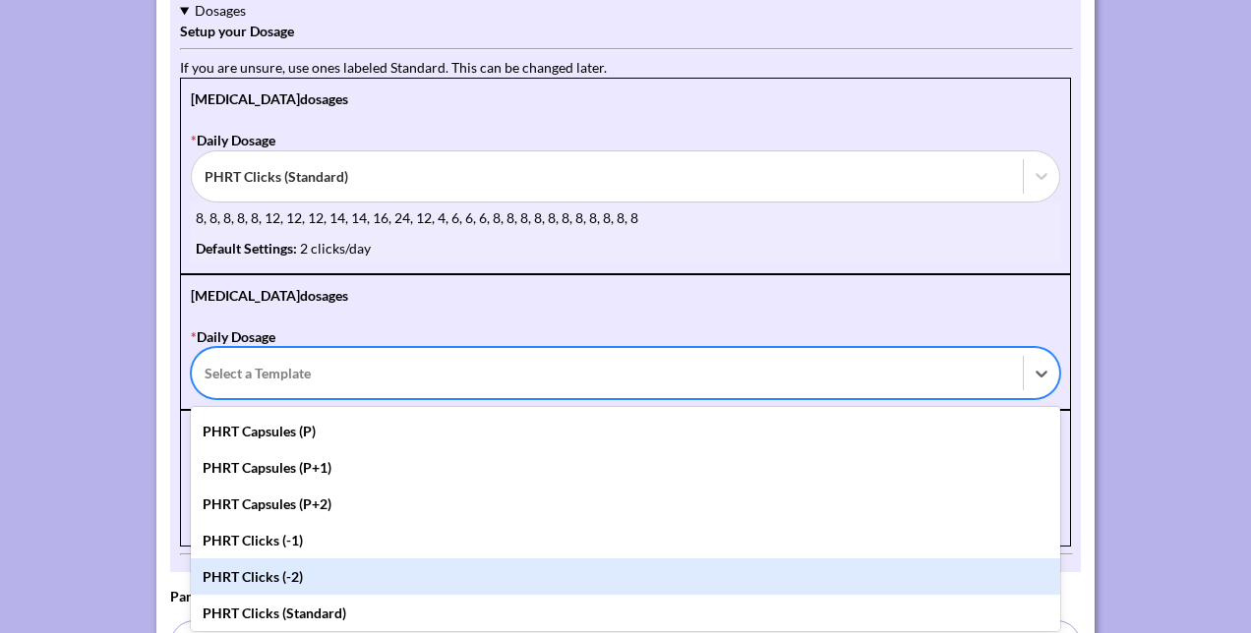
scroll to position [98, 0]
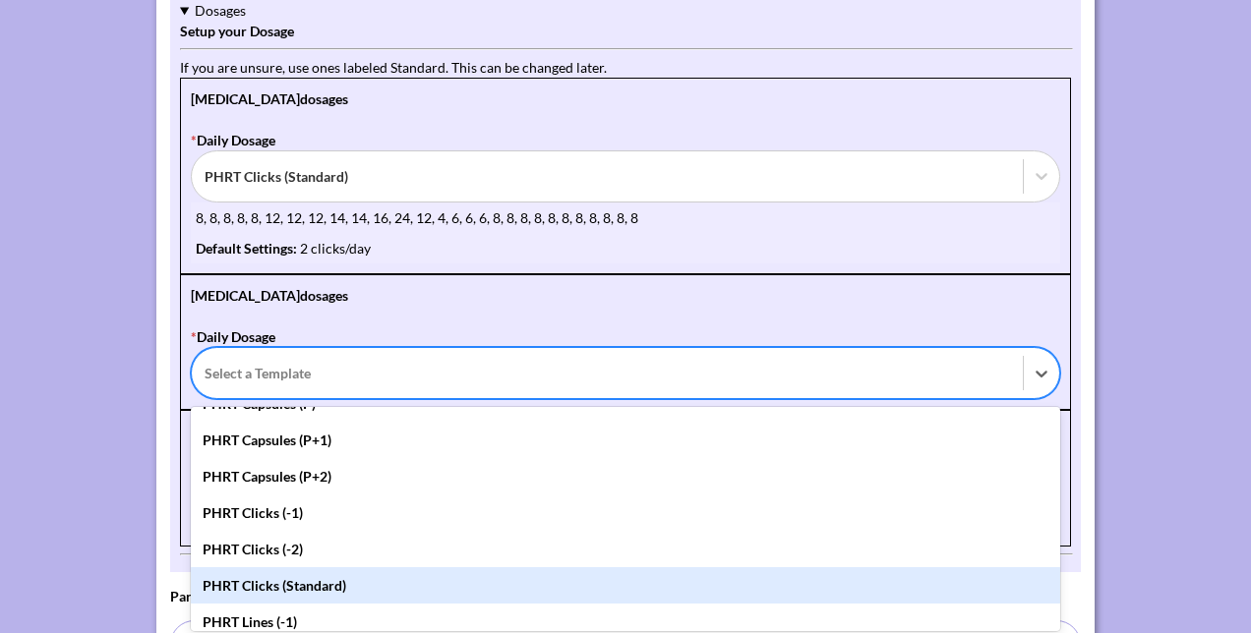
click at [338, 584] on div "PHRT Clicks (Standard)" at bounding box center [626, 586] width 870 height 36
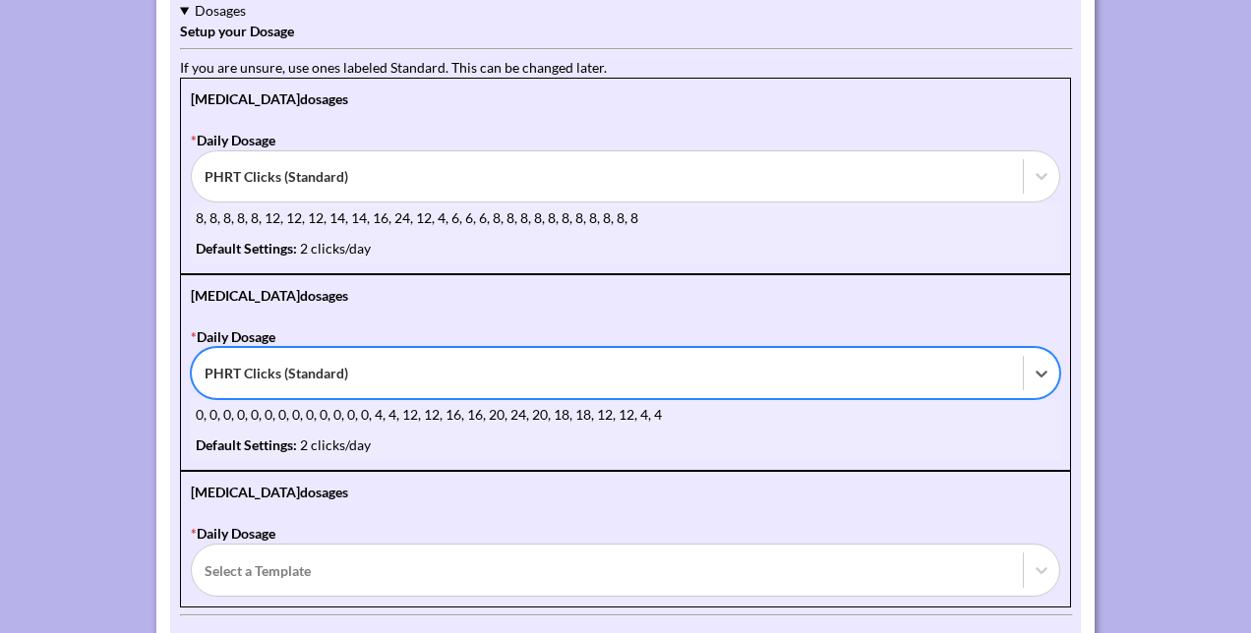
scroll to position [925, 0]
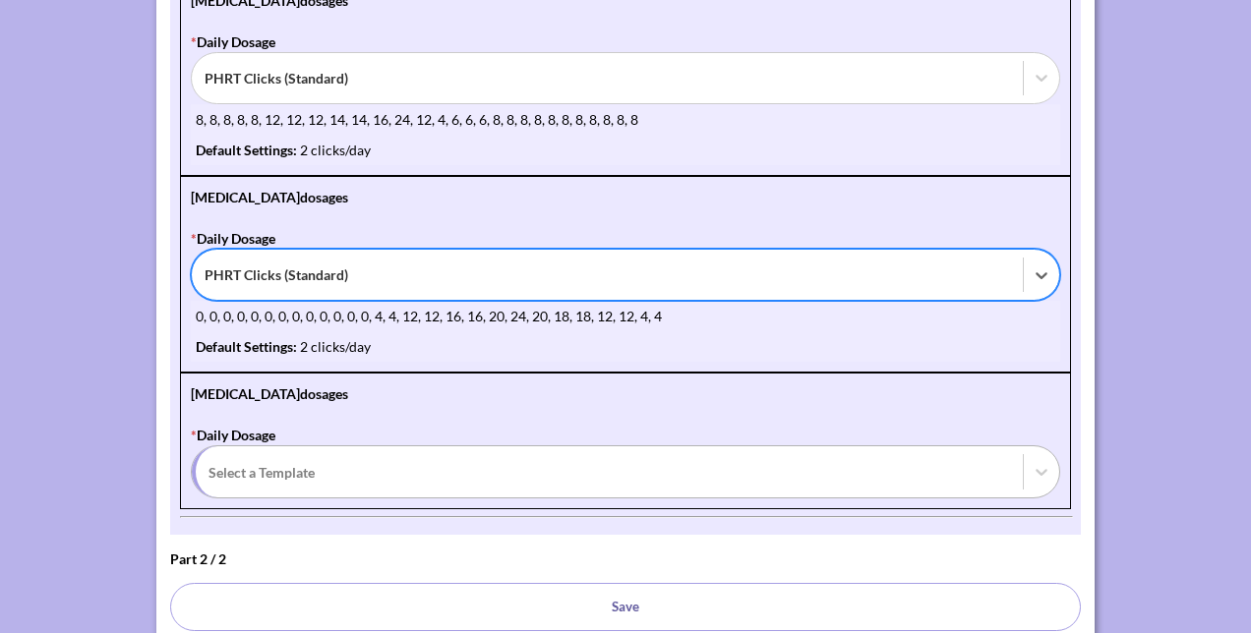
click at [366, 462] on div at bounding box center [610, 472] width 802 height 25
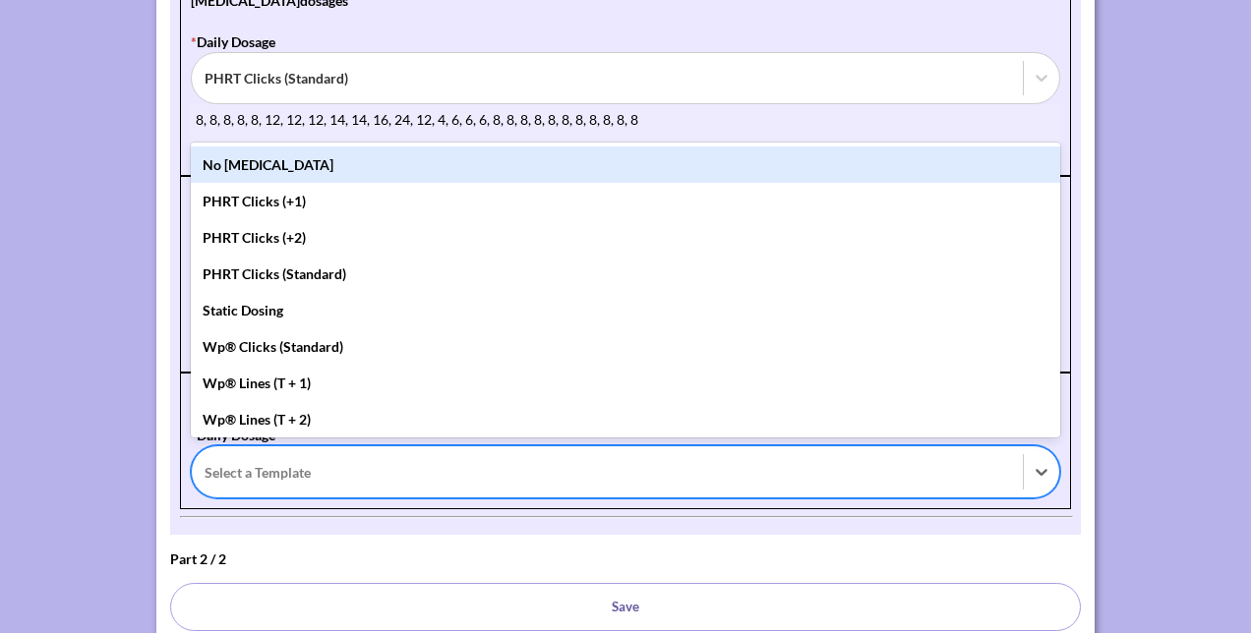
click at [340, 148] on div "No Testosterone" at bounding box center [626, 165] width 870 height 36
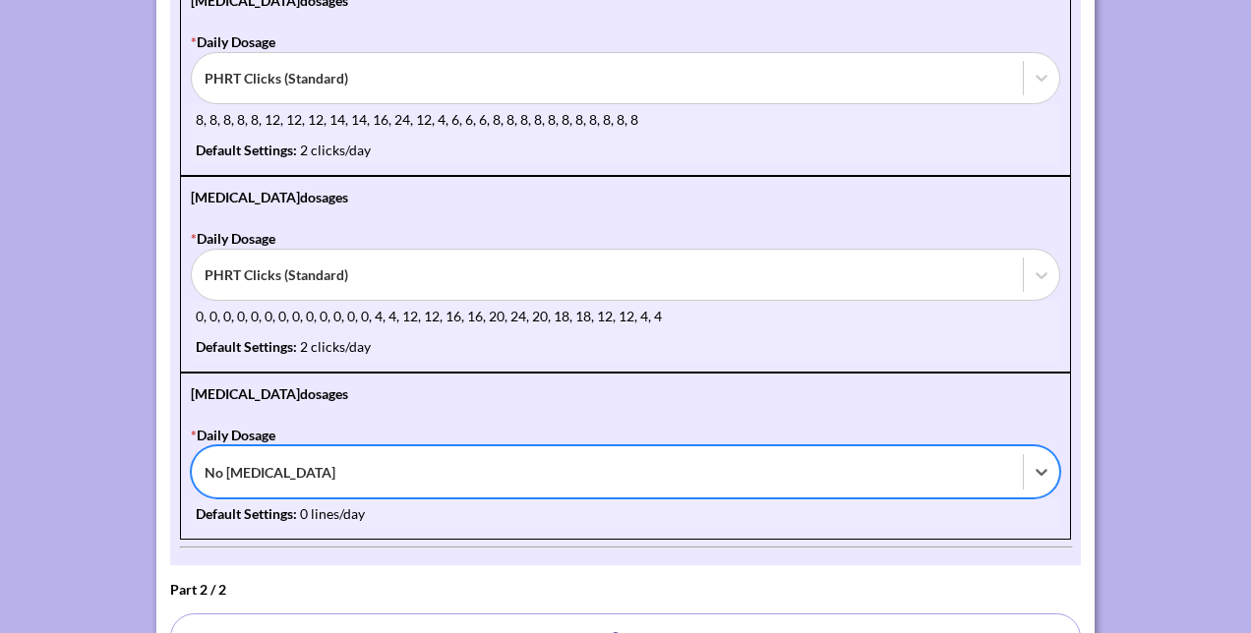
scroll to position [1013, 0]
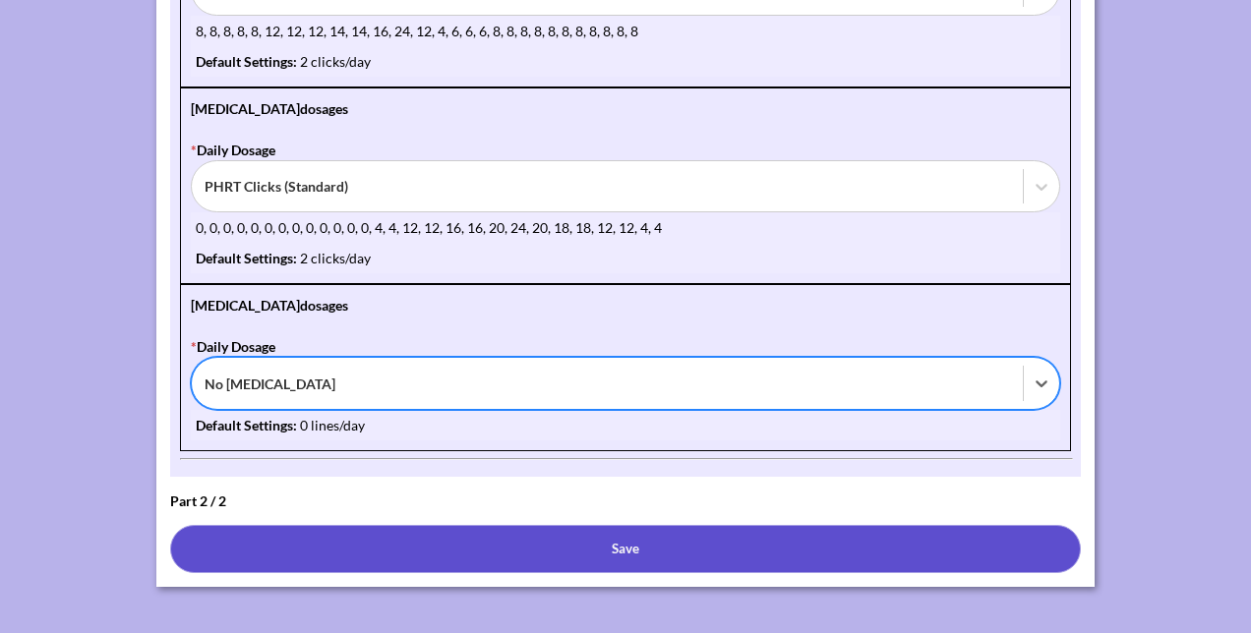
click at [599, 535] on button "Save" at bounding box center [625, 549] width 911 height 48
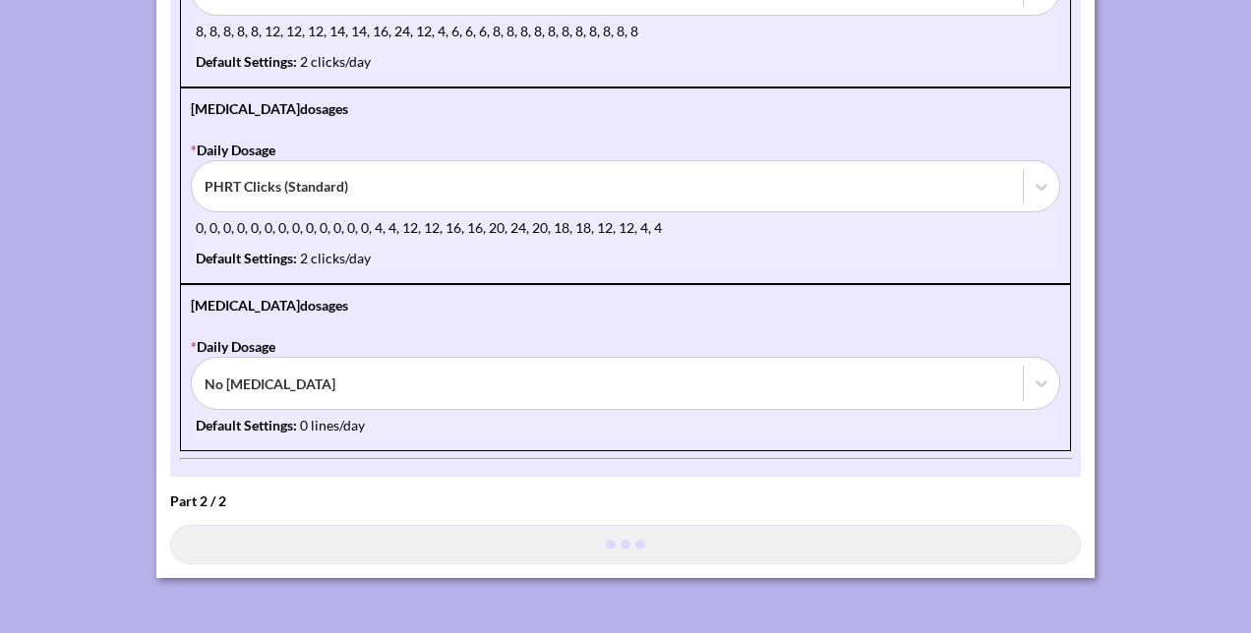
scroll to position [1004, 0]
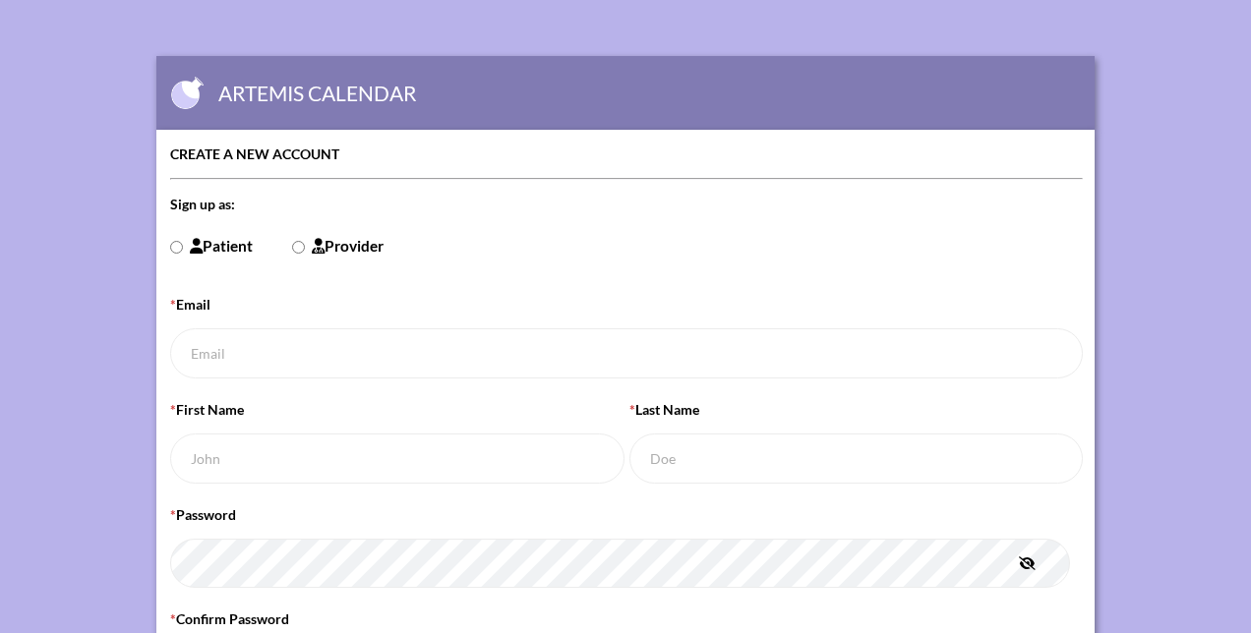
click at [174, 246] on input "Patient" at bounding box center [176, 247] width 13 height 13
radio input "true"
click at [229, 357] on input "* Email" at bounding box center [628, 354] width 916 height 50
type input "[EMAIL_ADDRESS][DOMAIN_NAME]"
click at [215, 451] on input "* First Name" at bounding box center [398, 459] width 457 height 50
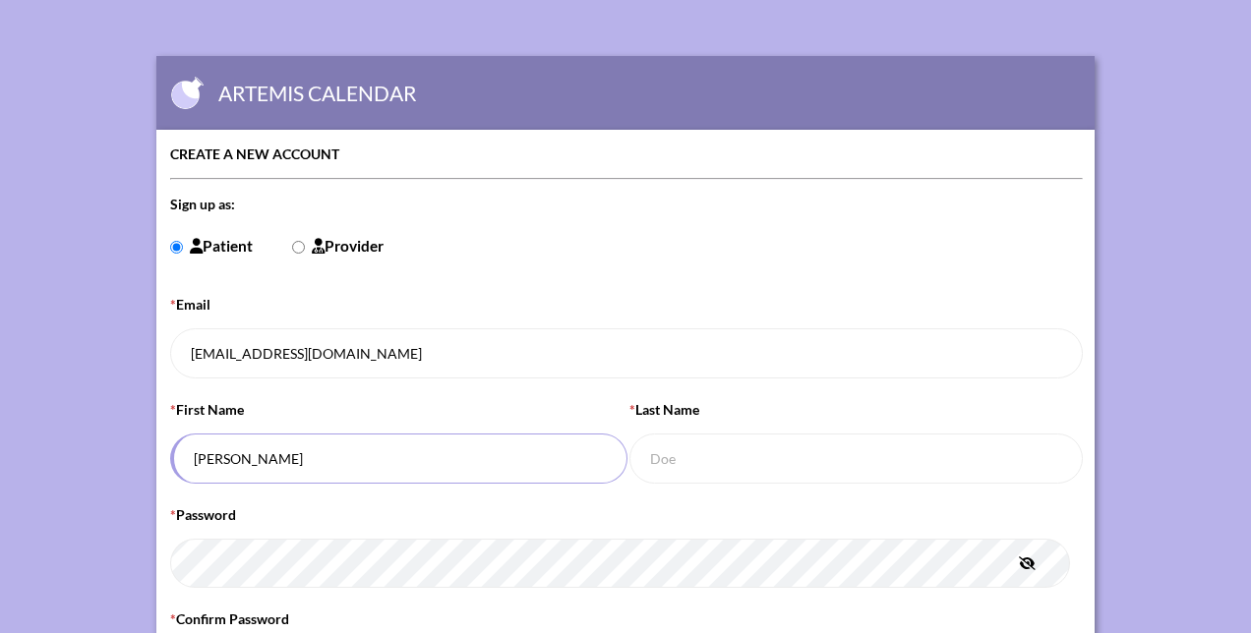
type input "[PERSON_NAME]"
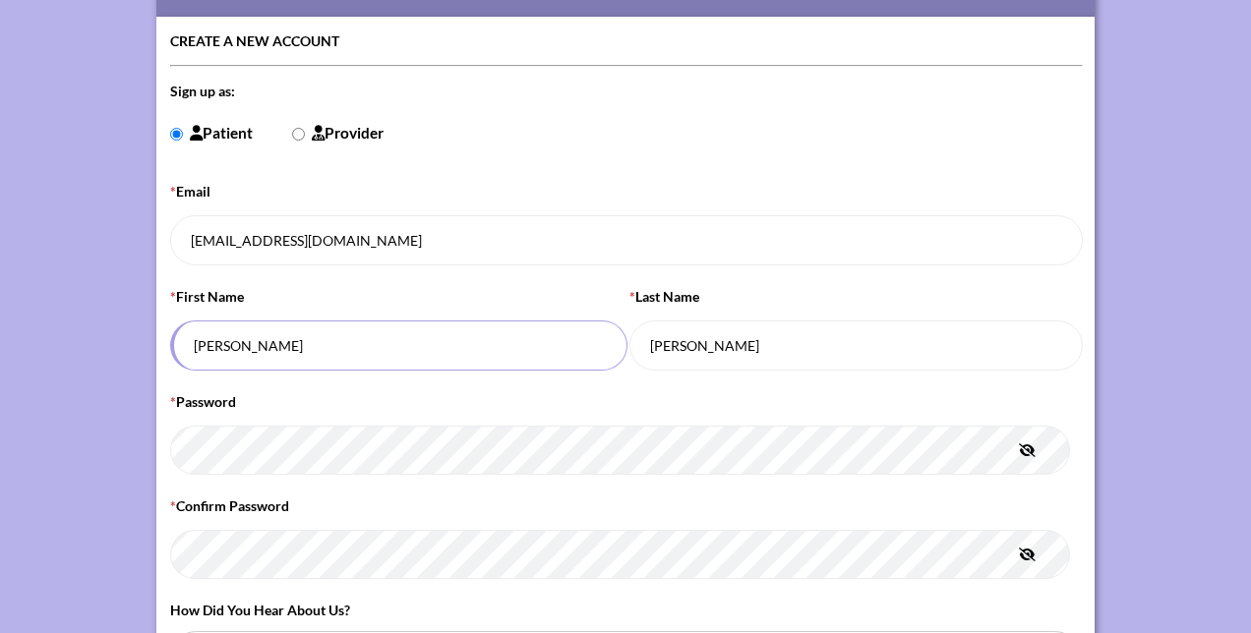
scroll to position [295, 0]
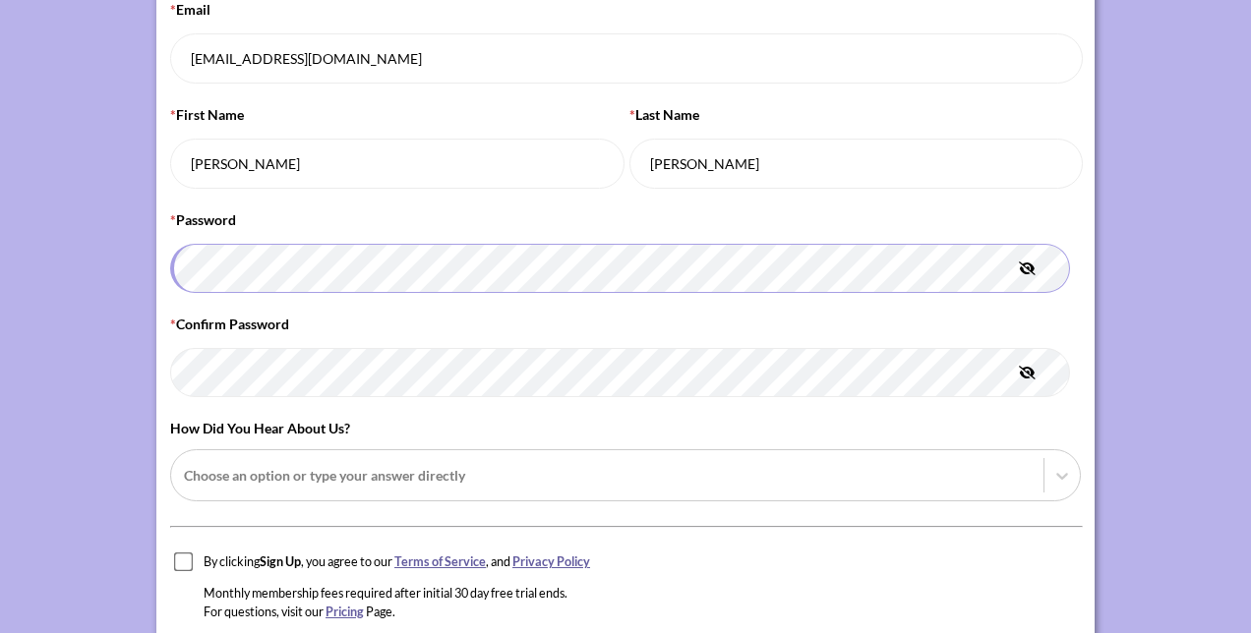
type input "[PERSON_NAME]"
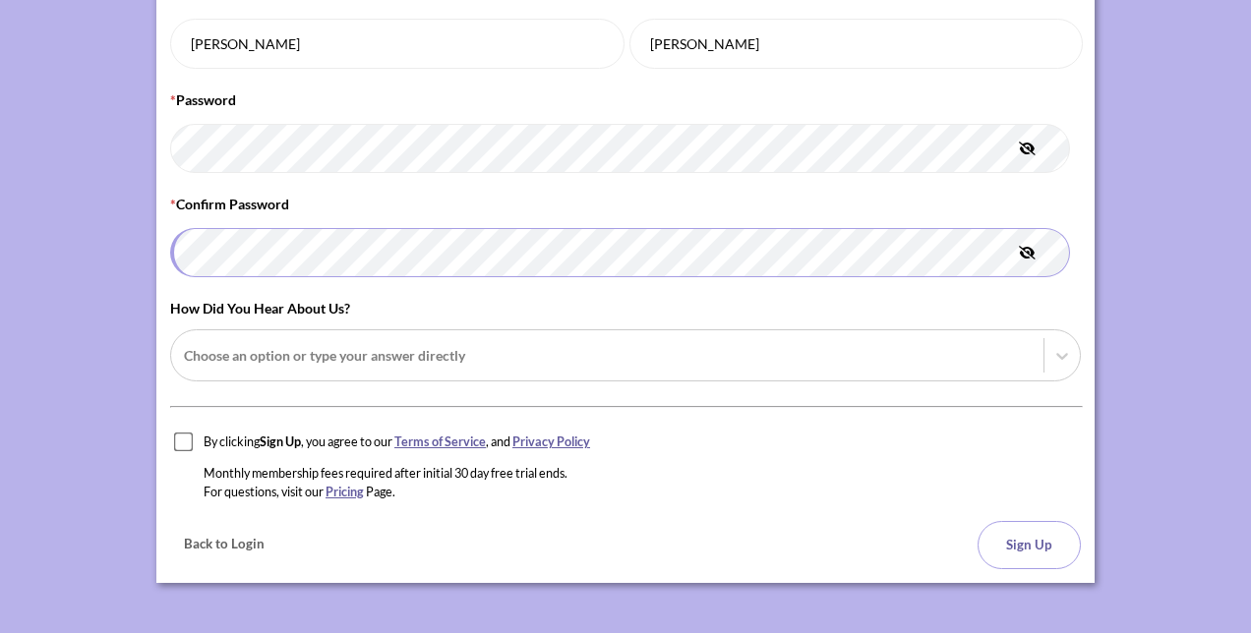
scroll to position [416, 0]
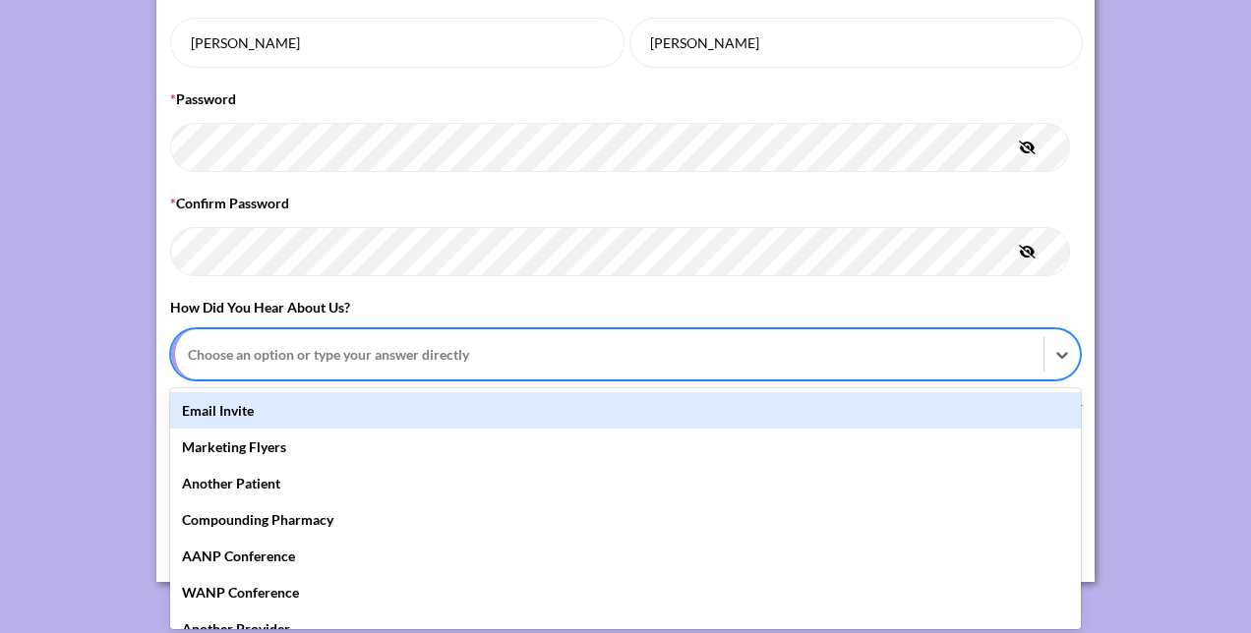
click at [281, 342] on div at bounding box center [609, 354] width 843 height 25
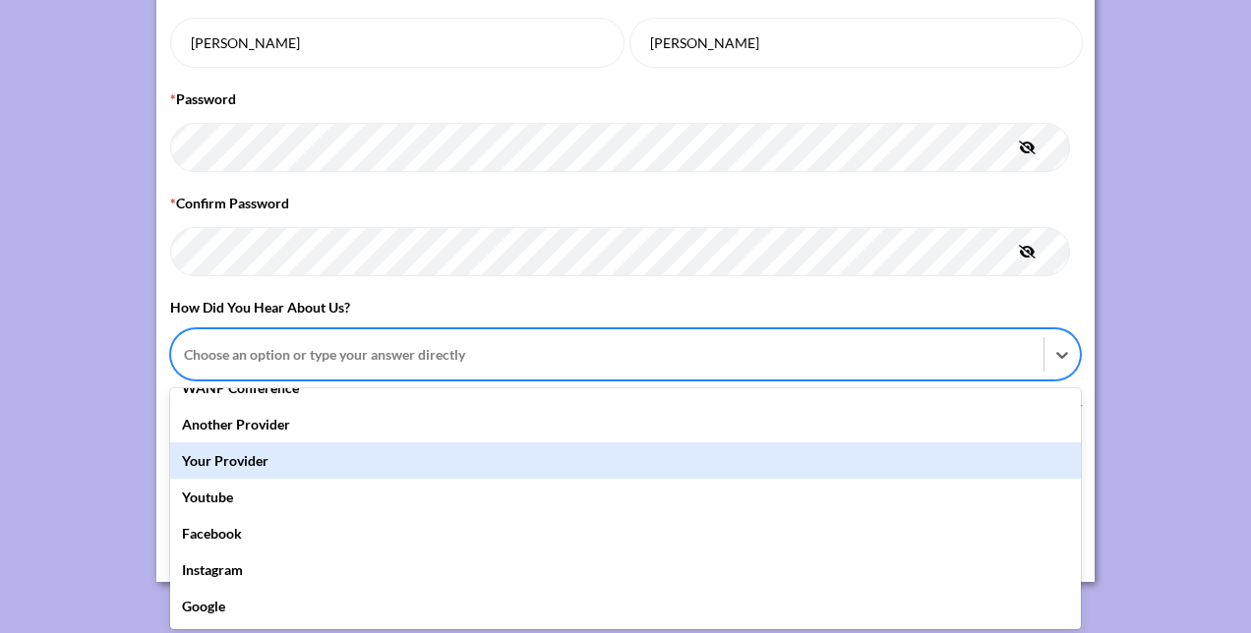
click at [250, 449] on div "Your Provider" at bounding box center [625, 461] width 911 height 36
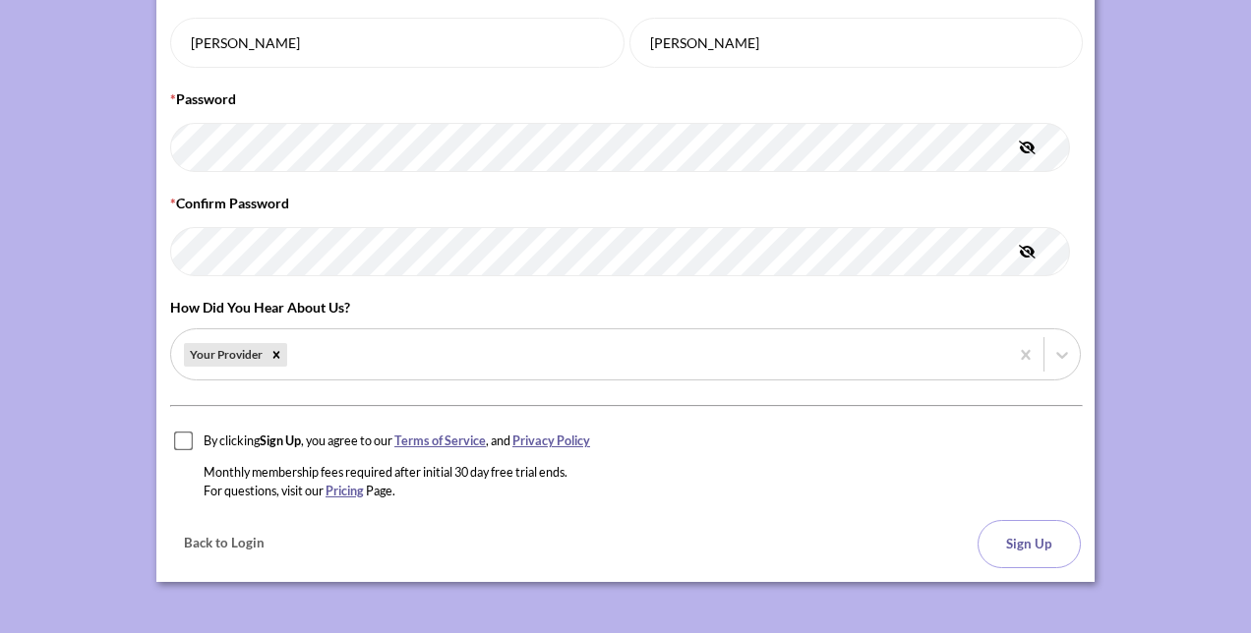
click at [630, 299] on div "How did you hear about us? Your Provider" at bounding box center [625, 343] width 911 height 93
click at [175, 433] on input "checkbox" at bounding box center [184, 442] width 20 height 20
click at [188, 432] on input "checkbox" at bounding box center [184, 442] width 20 height 20
checkbox input "true"
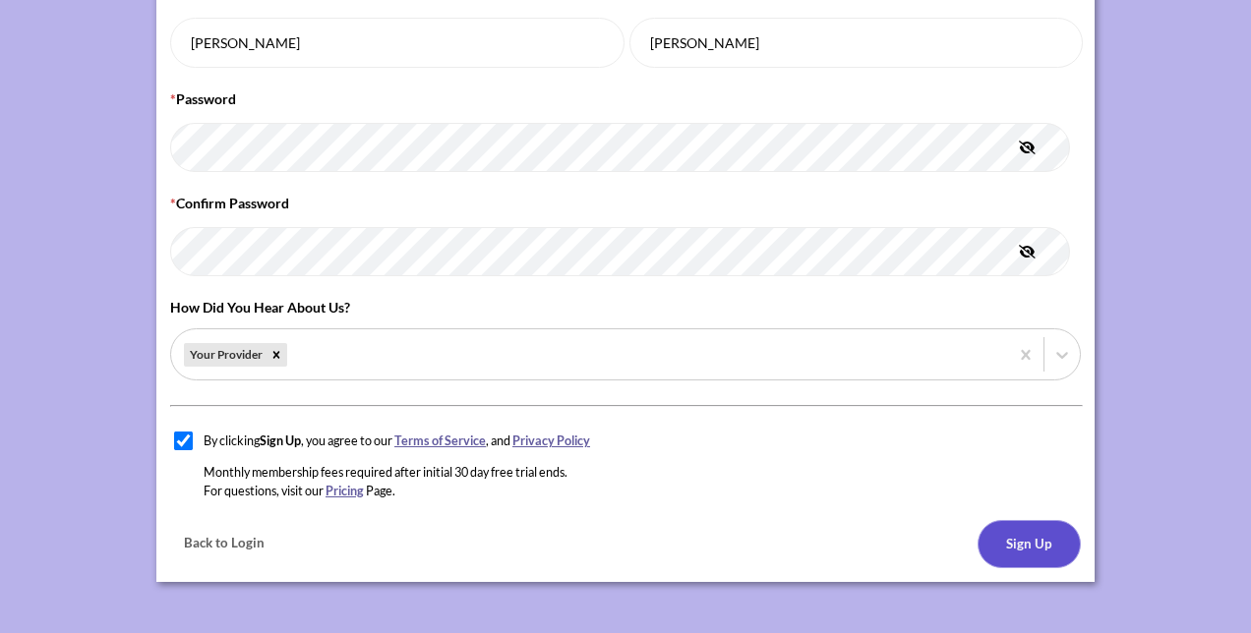
click at [1008, 534] on button "Sign Up" at bounding box center [1029, 544] width 103 height 48
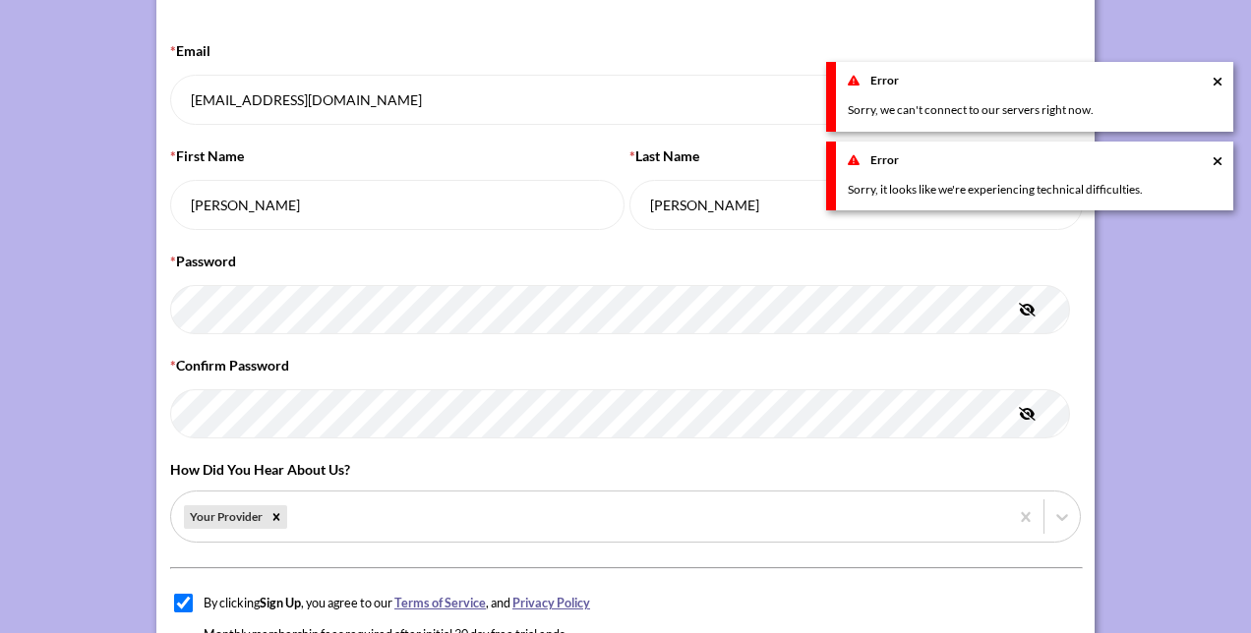
scroll to position [416, 0]
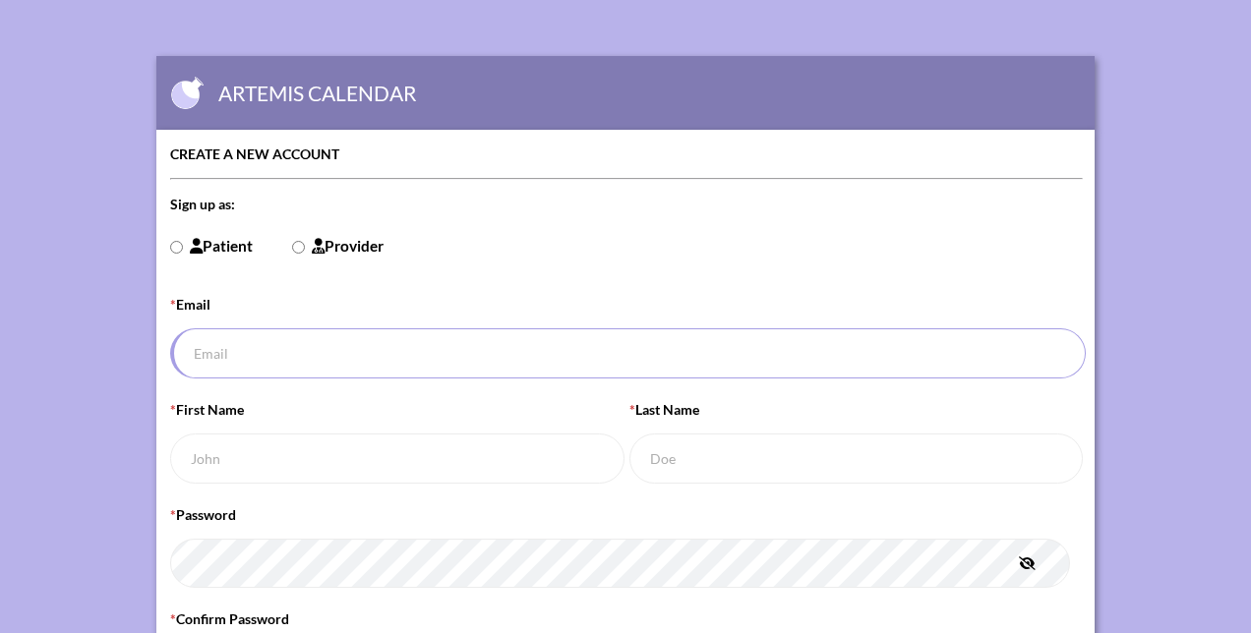
click at [232, 359] on input "* Email" at bounding box center [628, 354] width 916 height 50
type input "chriswickard@gmail.com"
click at [173, 252] on label "Patient" at bounding box center [211, 246] width 83 height 25
click at [173, 252] on input "Patient" at bounding box center [176, 247] width 13 height 13
radio input "true"
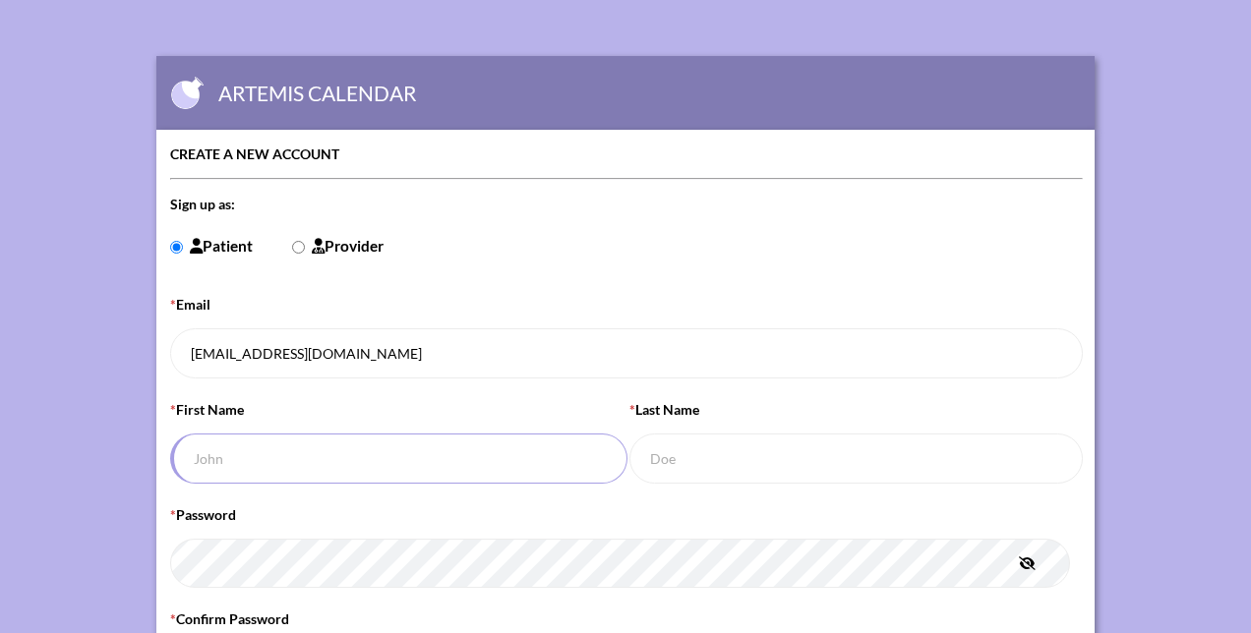
click at [226, 452] on input "* First Name" at bounding box center [398, 459] width 457 height 50
type input "[PERSON_NAME]"
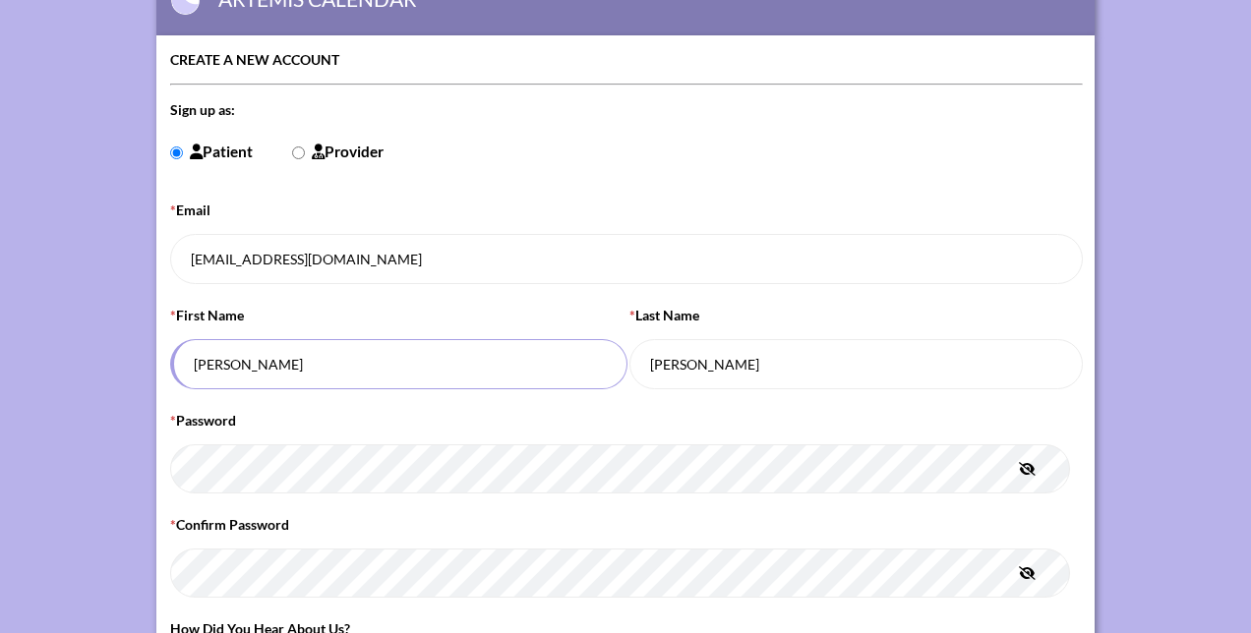
scroll to position [295, 0]
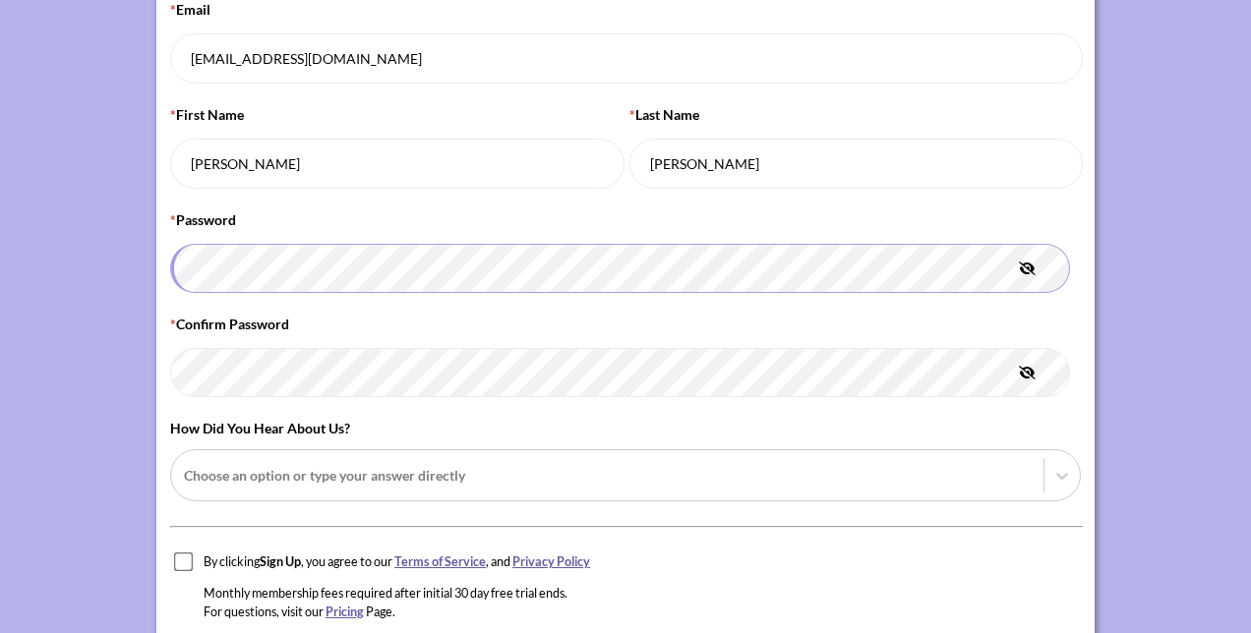
type input "[PERSON_NAME]"
click at [378, 210] on div "* Password" at bounding box center [625, 258] width 911 height 97
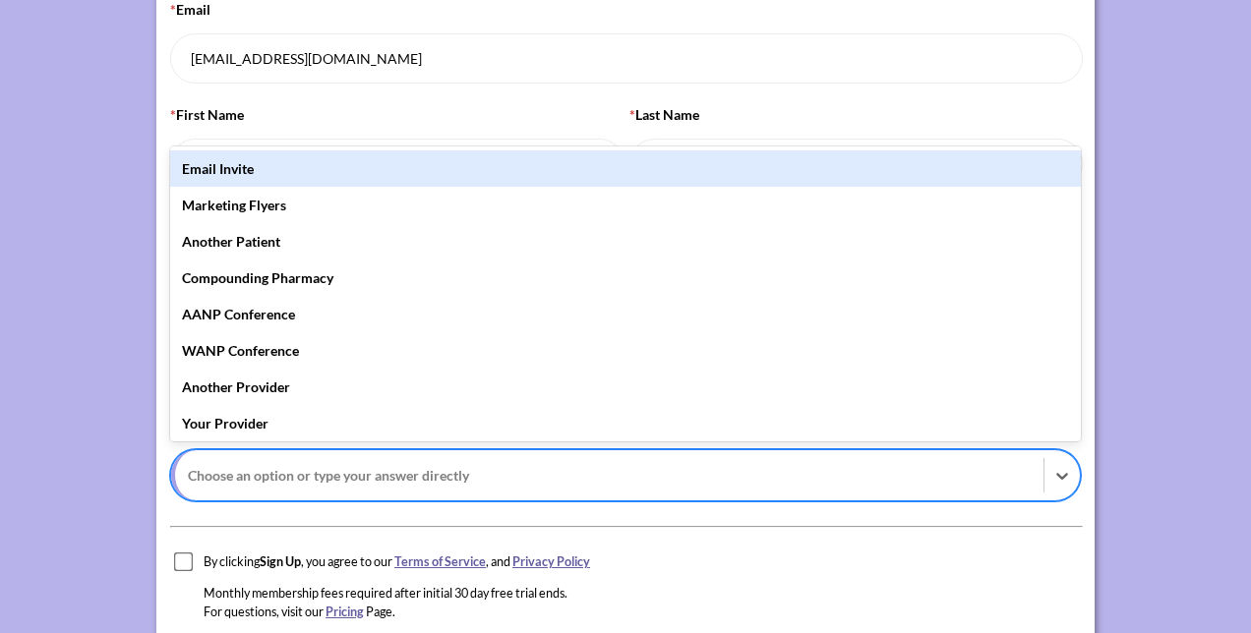
click at [363, 463] on div at bounding box center [609, 475] width 843 height 25
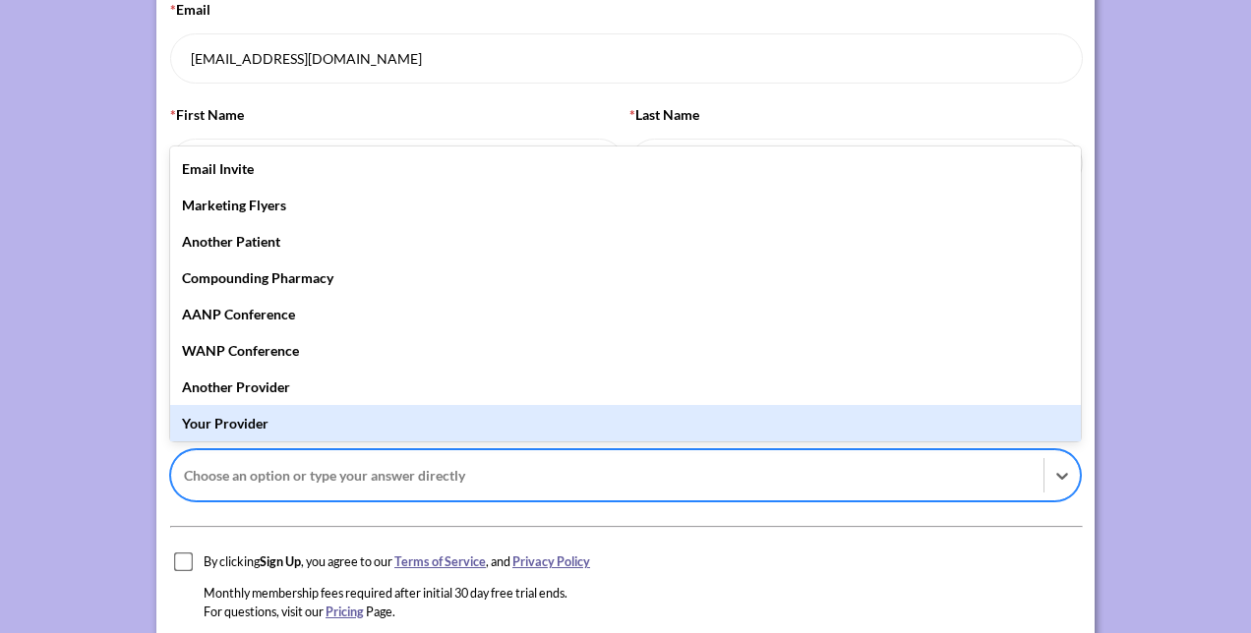
click at [342, 415] on div "Your Provider" at bounding box center [625, 423] width 911 height 36
drag, startPoint x: 176, startPoint y: 555, endPoint x: 321, endPoint y: 523, distance: 148.0
click at [179, 555] on input "checkbox" at bounding box center [184, 563] width 20 height 20
checkbox input "true"
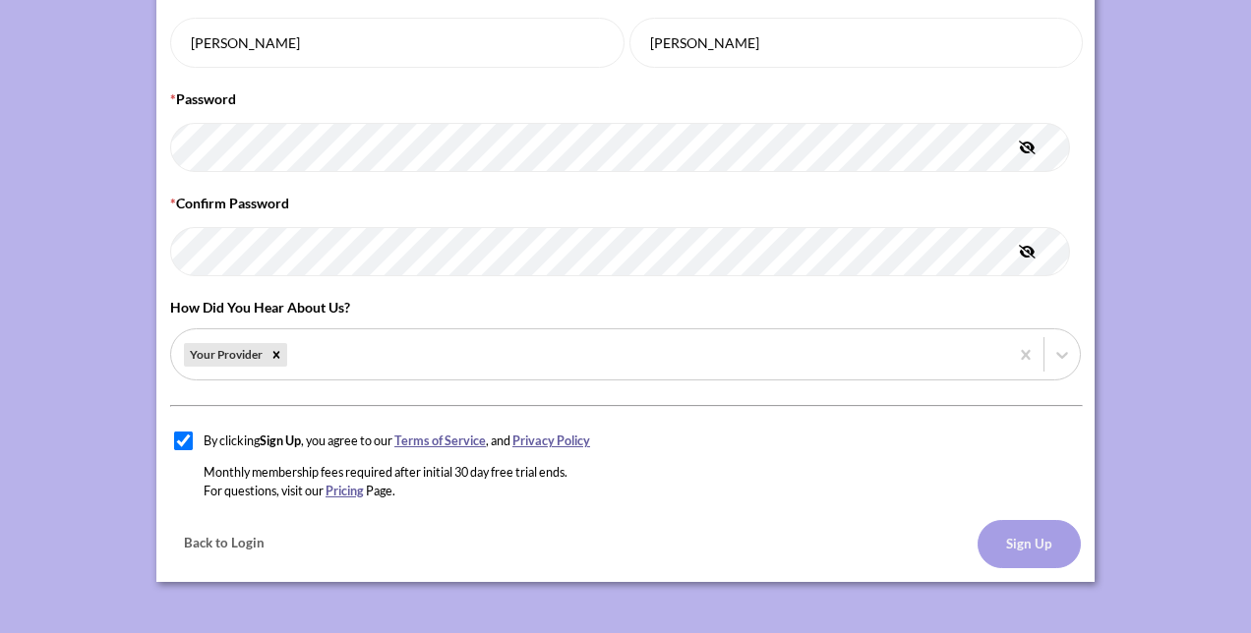
click at [1009, 541] on button "Sign Up" at bounding box center [1029, 544] width 103 height 48
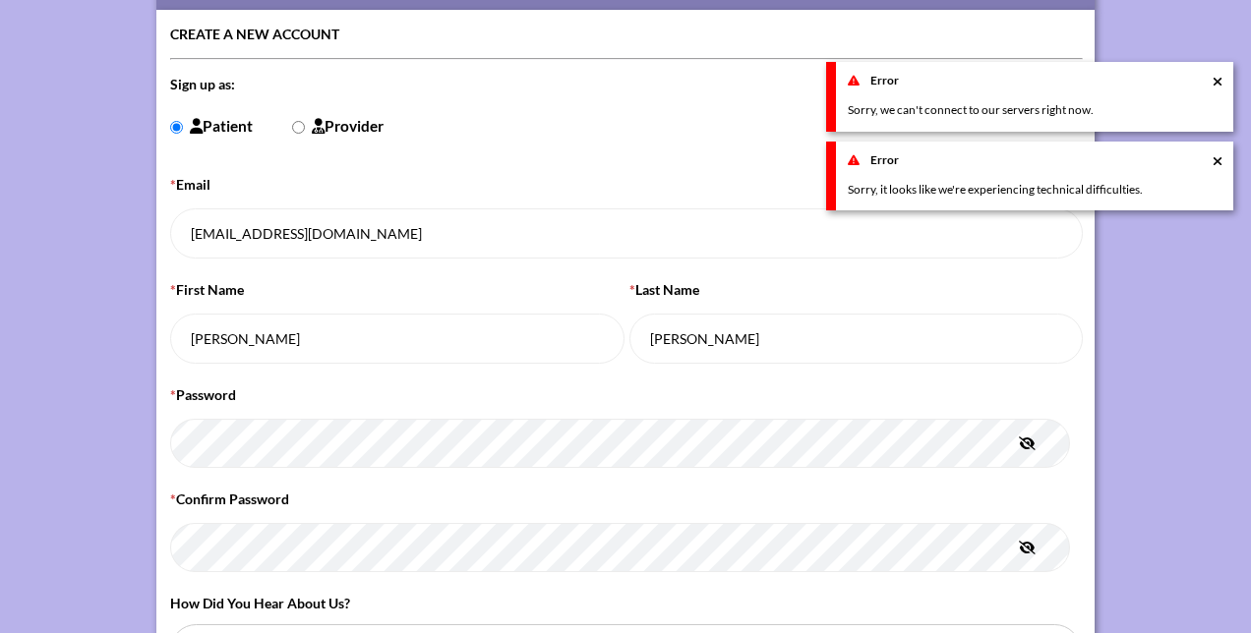
scroll to position [416, 0]
